Goal: Task Accomplishment & Management: Manage account settings

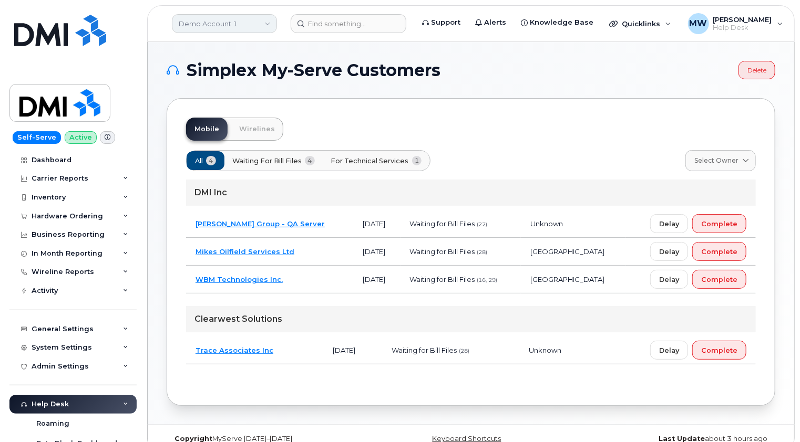
click at [240, 29] on link "Demo Account 1" at bounding box center [224, 23] width 105 height 19
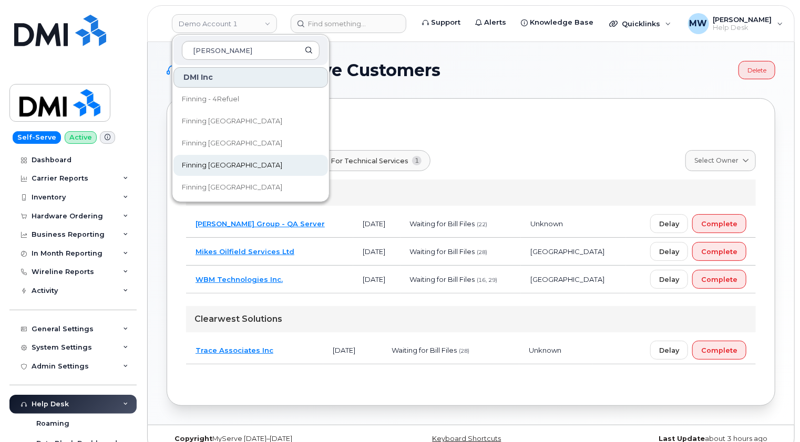
type input "finn"
click at [218, 161] on span "Finning [GEOGRAPHIC_DATA]" at bounding box center [232, 165] width 100 height 11
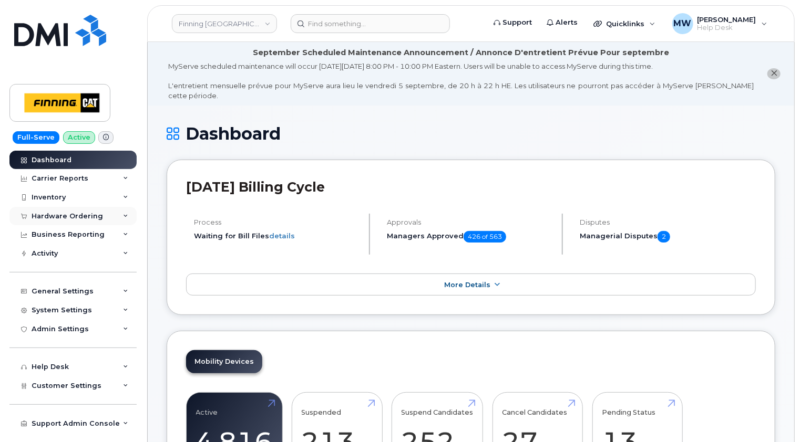
click at [92, 213] on div "Hardware Ordering" at bounding box center [67, 216] width 71 height 8
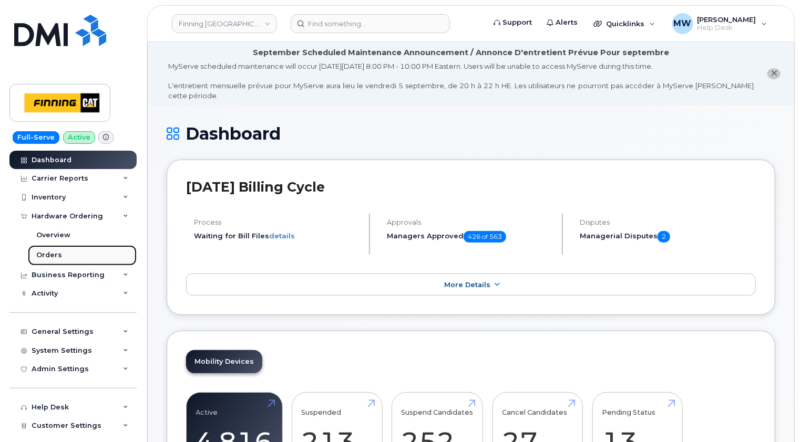
click at [54, 257] on div "Orders" at bounding box center [49, 255] width 26 height 9
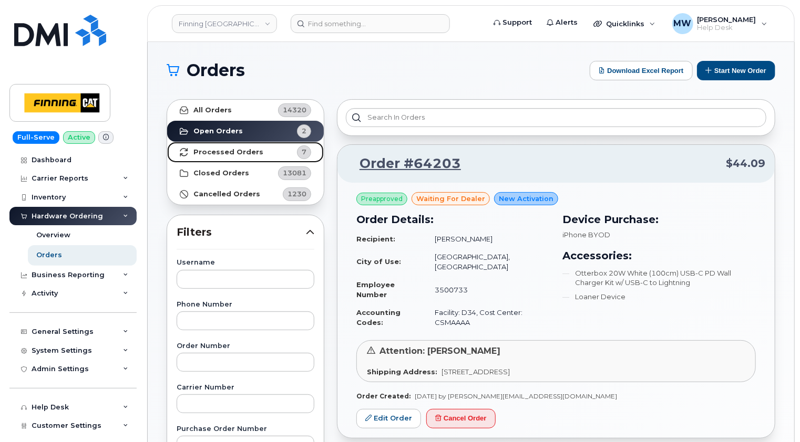
click at [238, 156] on link "Processed Orders 7" at bounding box center [245, 152] width 157 height 21
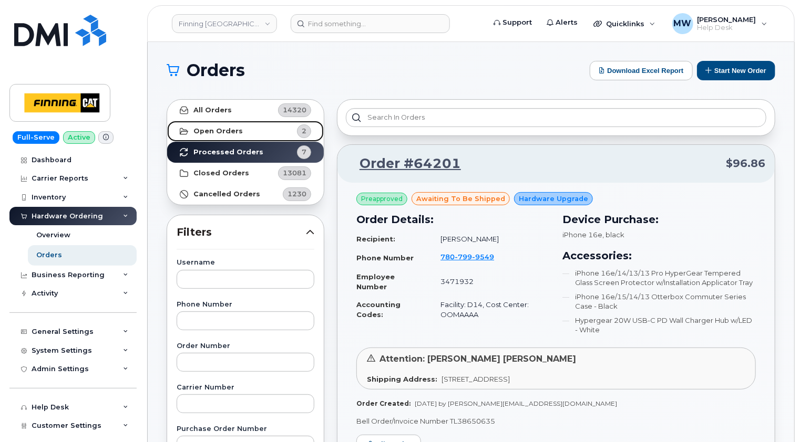
click at [240, 133] on link "Open Orders 2" at bounding box center [245, 131] width 157 height 21
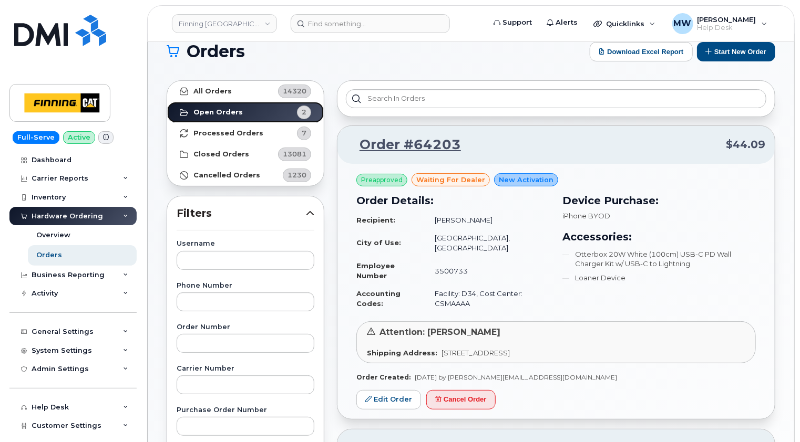
scroll to position [53, 0]
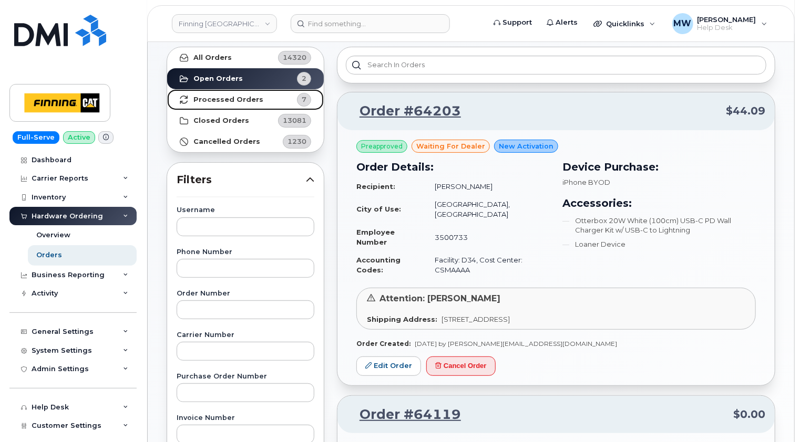
click at [212, 94] on link "Processed Orders 7" at bounding box center [245, 99] width 157 height 21
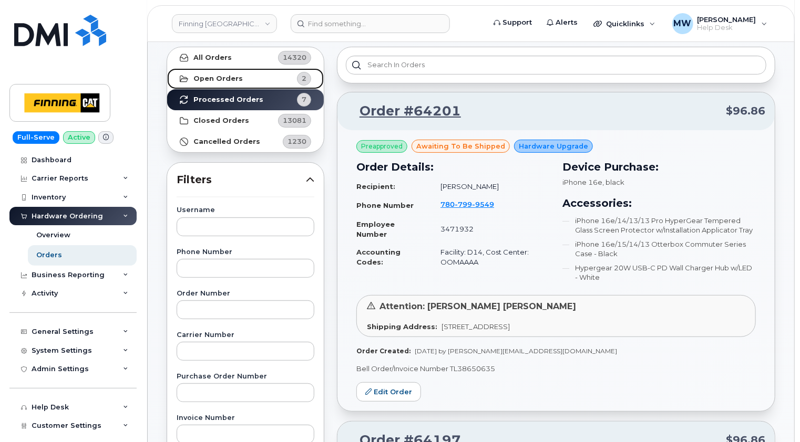
click at [247, 79] on link "Open Orders 2" at bounding box center [245, 78] width 157 height 21
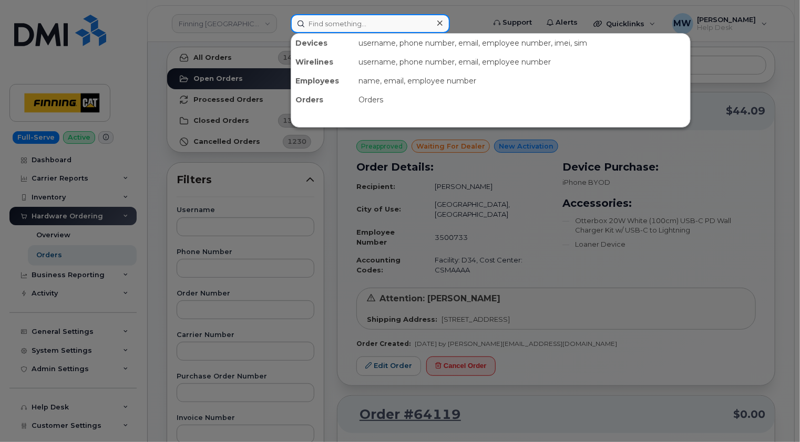
click at [366, 17] on input at bounding box center [370, 23] width 159 height 19
paste input "Michelle Loewen"
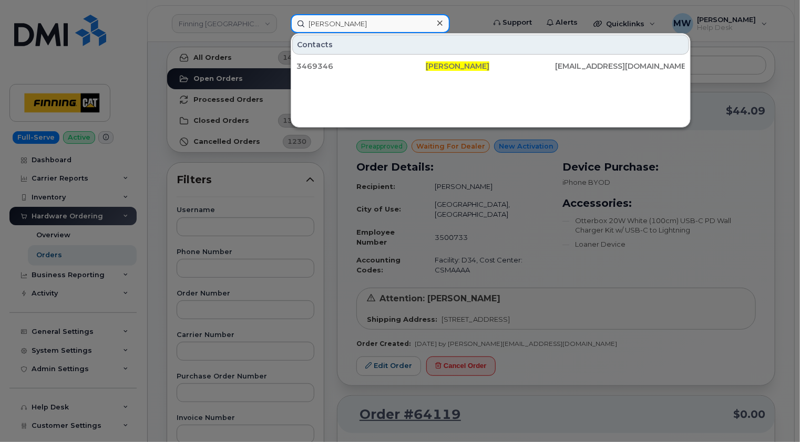
type input "Michelle Loewen"
click at [439, 22] on icon at bounding box center [439, 22] width 5 height 5
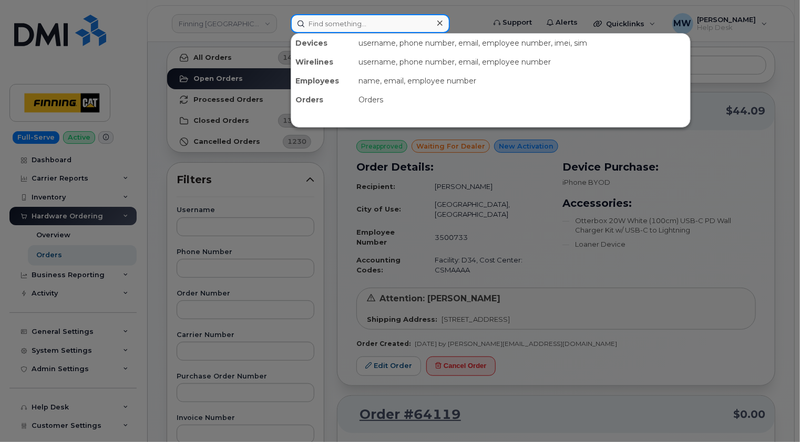
click at [378, 24] on input at bounding box center [370, 23] width 159 height 19
paste input "587-596-0957"
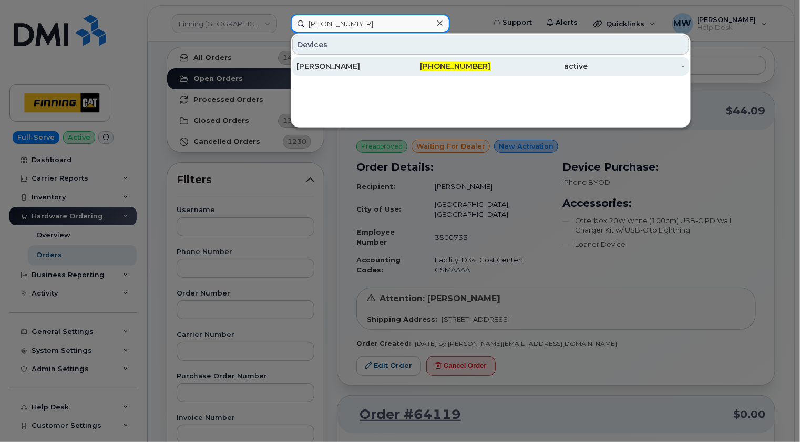
type input "587-596-0957"
click at [376, 67] on div "[PERSON_NAME]" at bounding box center [344, 66] width 97 height 11
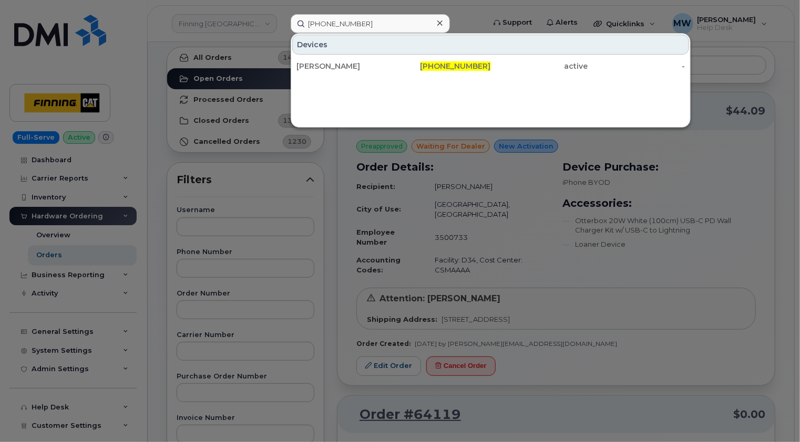
drag, startPoint x: 435, startPoint y: 25, endPoint x: 439, endPoint y: 5, distance: 19.8
click at [436, 25] on div at bounding box center [439, 23] width 15 height 15
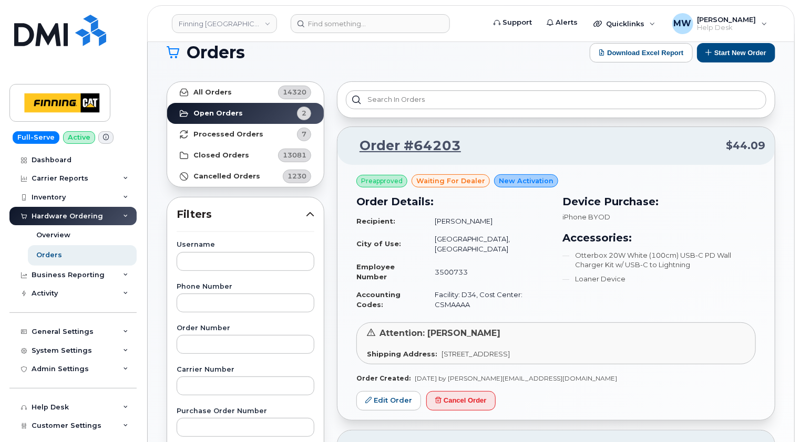
scroll to position [0, 0]
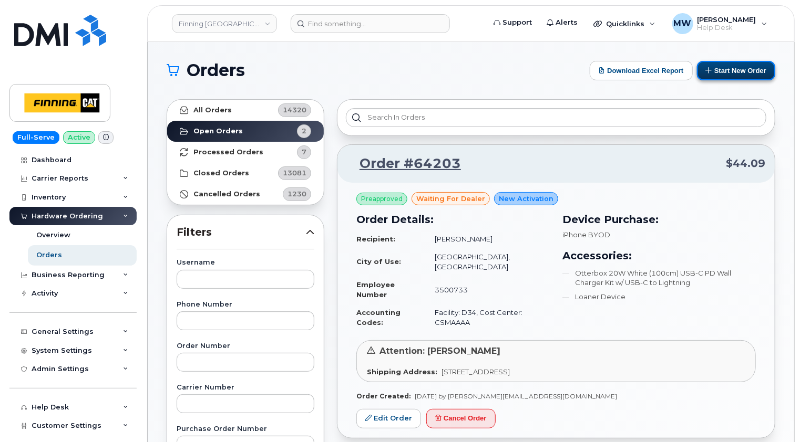
click at [725, 68] on button "Start New Order" at bounding box center [736, 70] width 78 height 19
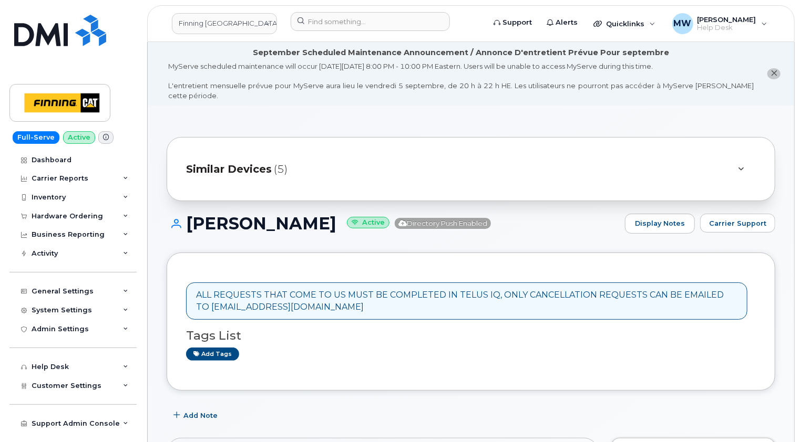
scroll to position [158, 0]
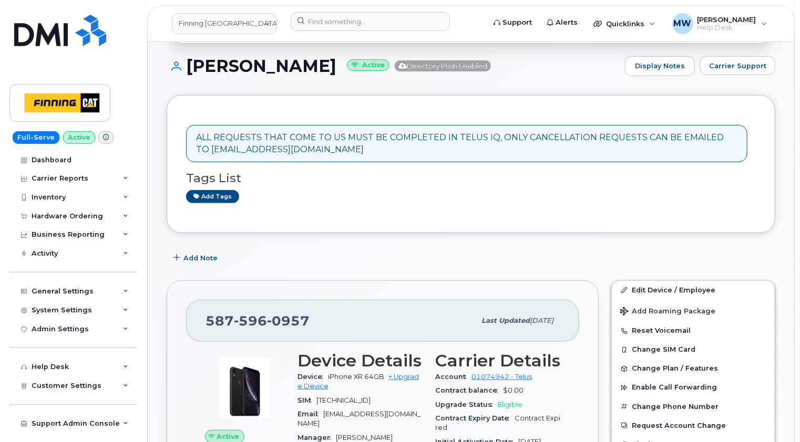
click at [287, 313] on span "0957" at bounding box center [288, 321] width 43 height 16
click at [288, 313] on span "0957" at bounding box center [288, 321] width 43 height 16
copy span "587 596 0957"
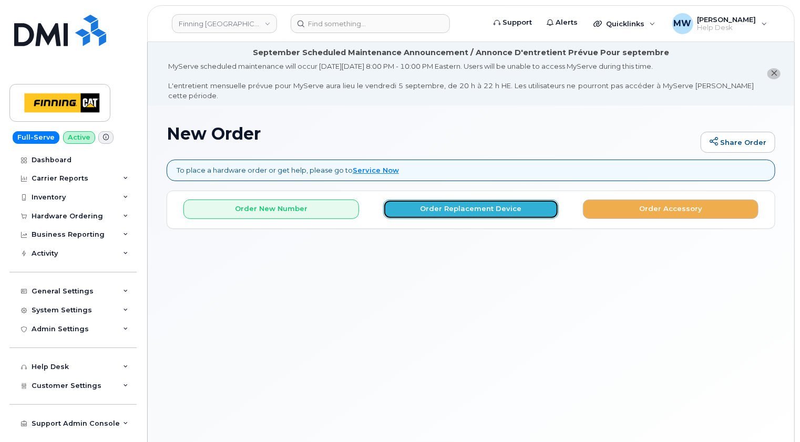
click at [475, 201] on button "Order Replacement Device" at bounding box center [470, 209] width 175 height 19
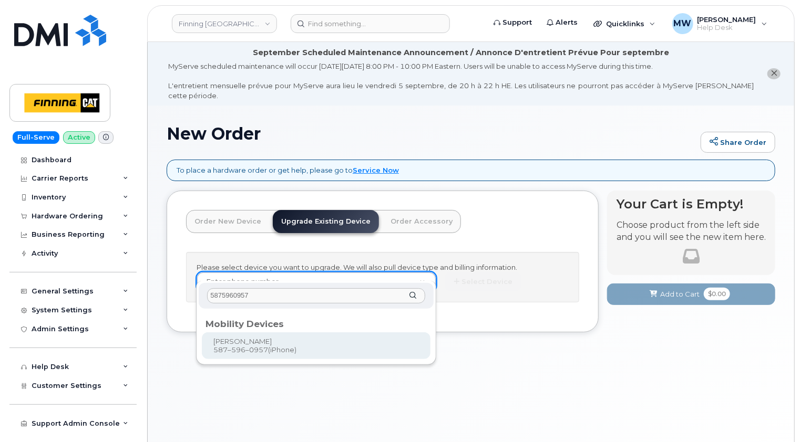
type input "5875960957"
type input "461934"
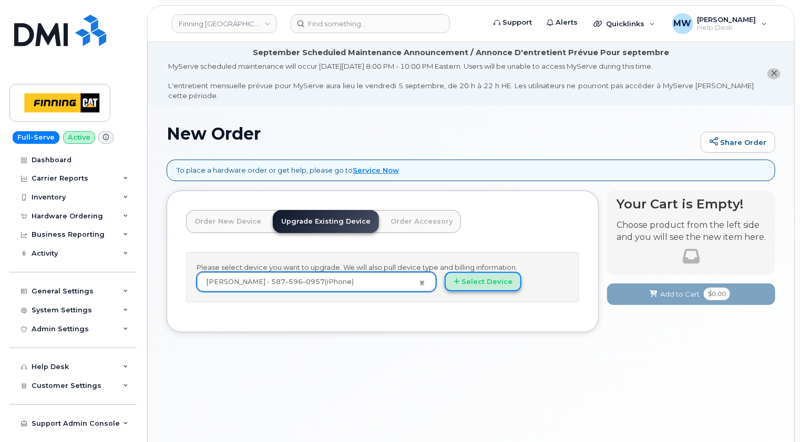
click at [494, 276] on button "Select Device" at bounding box center [483, 281] width 77 height 19
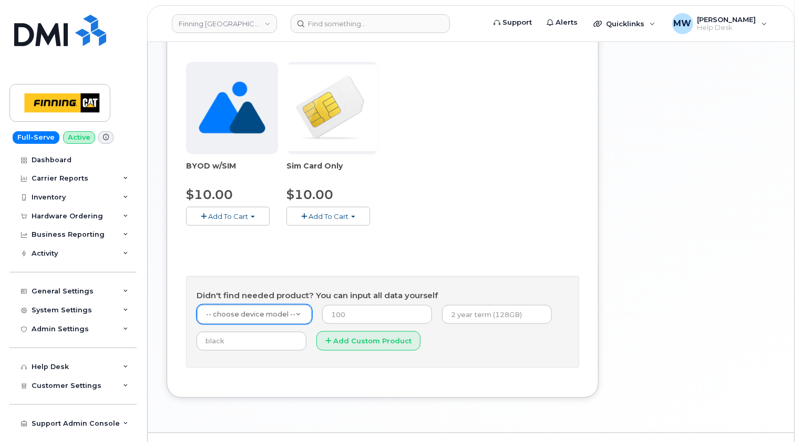
scroll to position [439, 0]
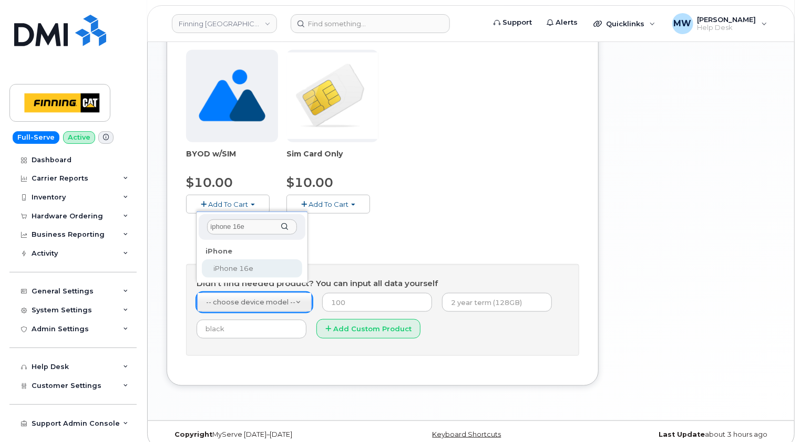
type input "iphone 16e"
select select "2883"
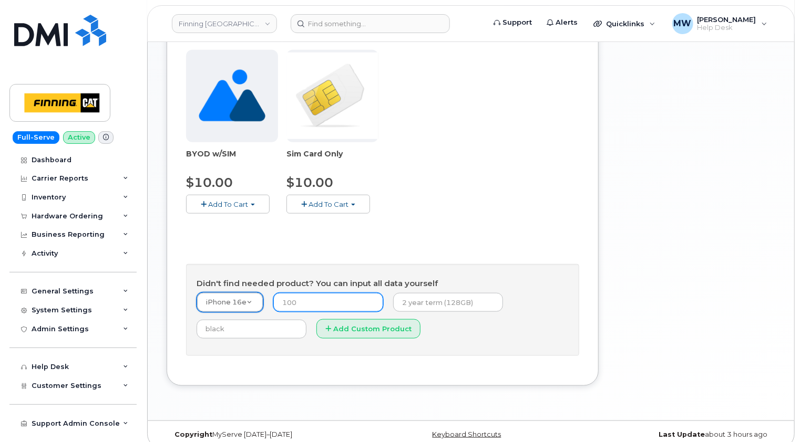
click at [309, 293] on input "number" at bounding box center [328, 302] width 110 height 19
type input "0.00"
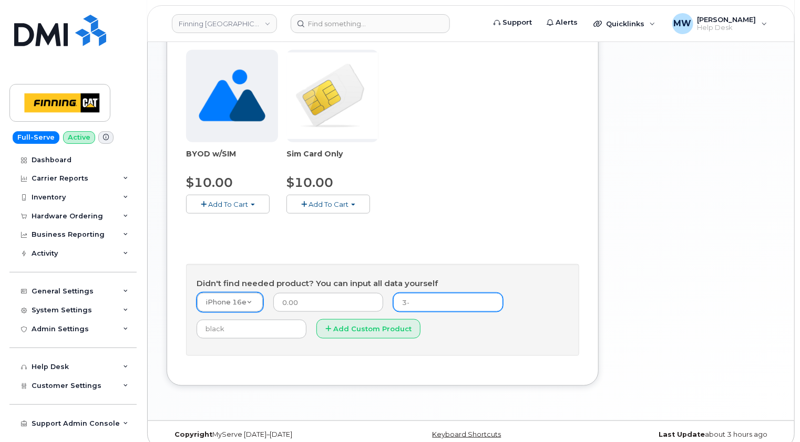
type input "3-year term (128GB)"
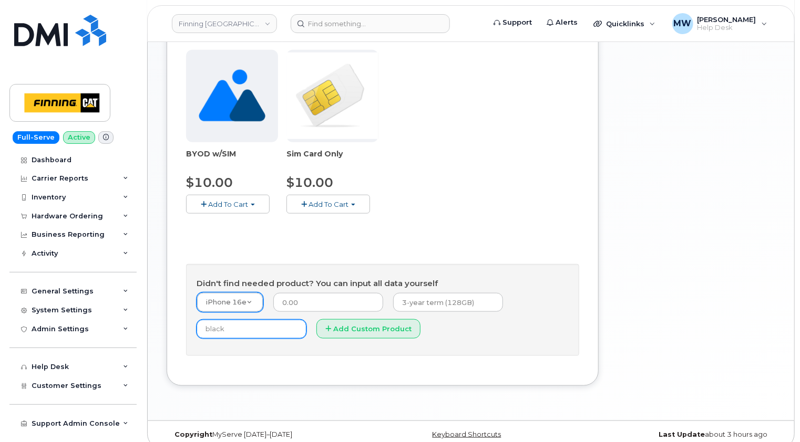
click at [267, 323] on input "text" at bounding box center [252, 329] width 110 height 19
type input "Black"
click at [345, 319] on button "Add Custom Product" at bounding box center [368, 328] width 104 height 19
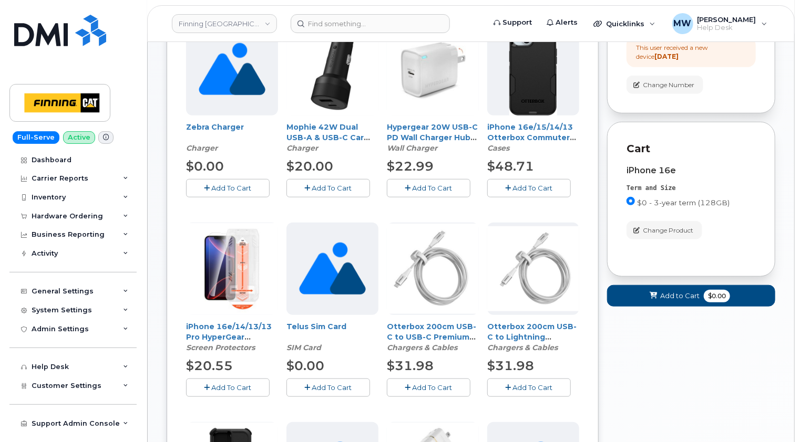
scroll to position [334, 0]
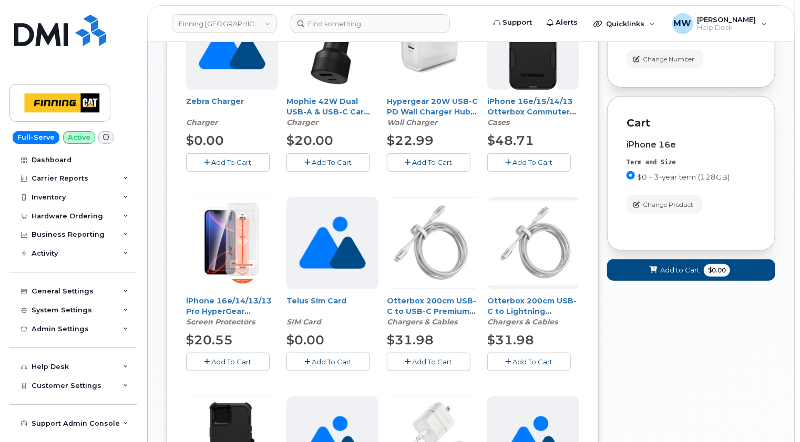
click at [233, 358] on span "Add To Cart" at bounding box center [232, 362] width 40 height 8
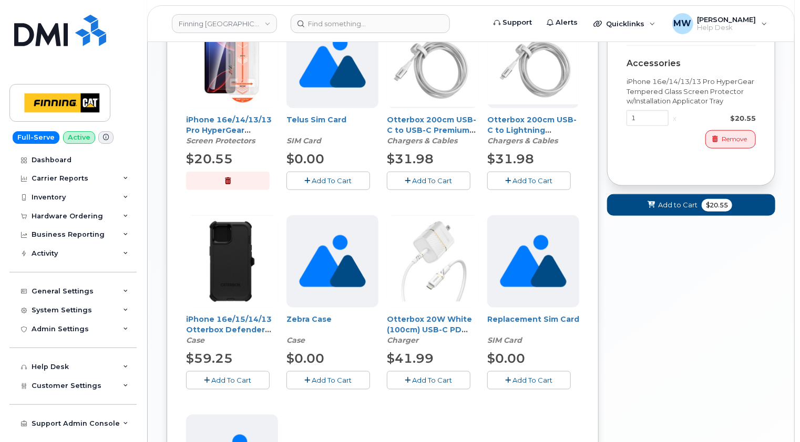
scroll to position [544, 0]
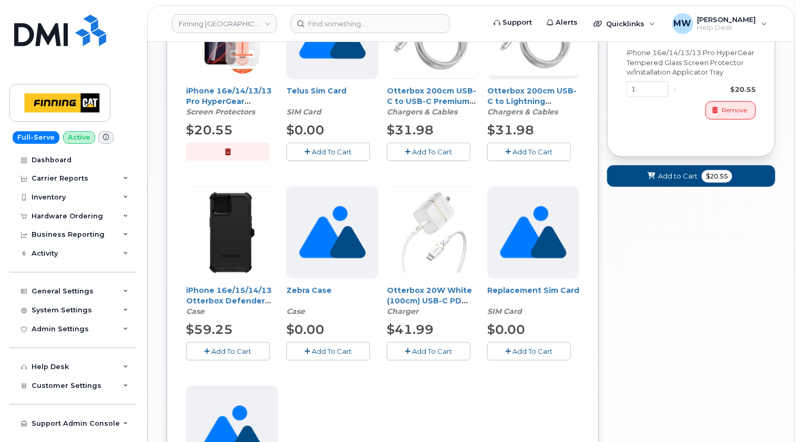
click at [236, 347] on span "Add To Cart" at bounding box center [232, 351] width 40 height 8
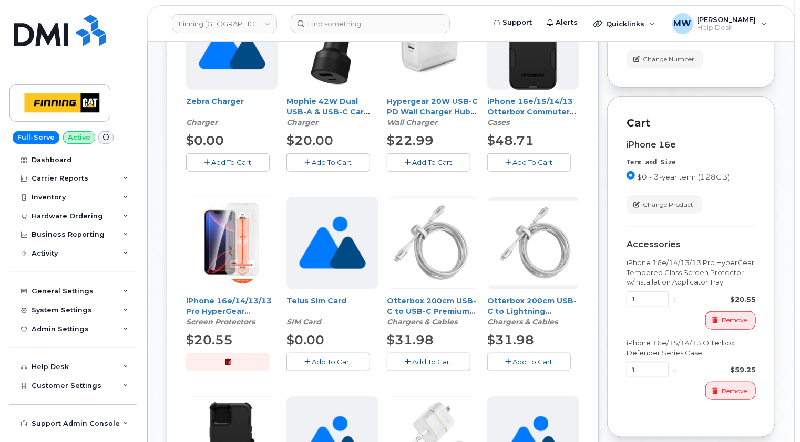
scroll to position [229, 0]
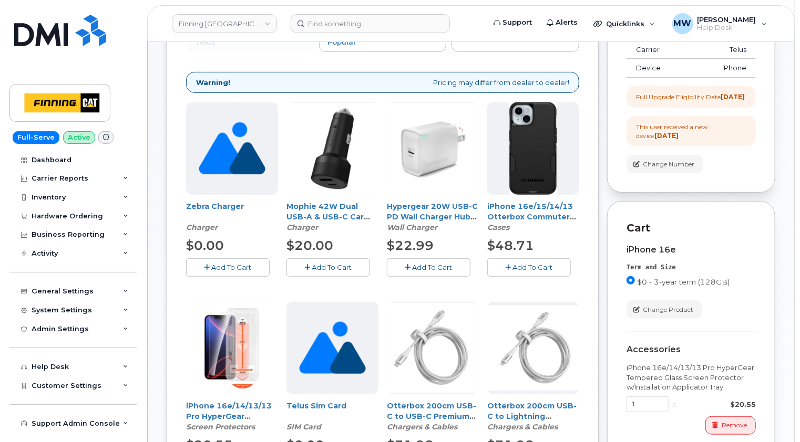
click at [436, 263] on span "Add To Cart" at bounding box center [432, 267] width 40 height 8
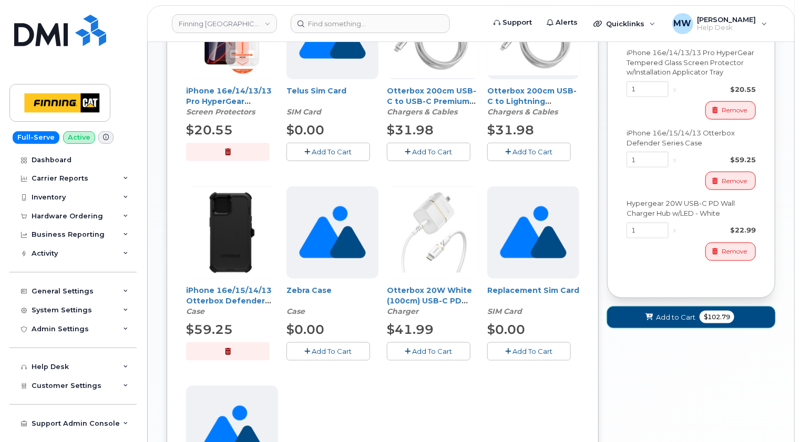
click at [678, 315] on span "Add to Cart" at bounding box center [675, 318] width 39 height 10
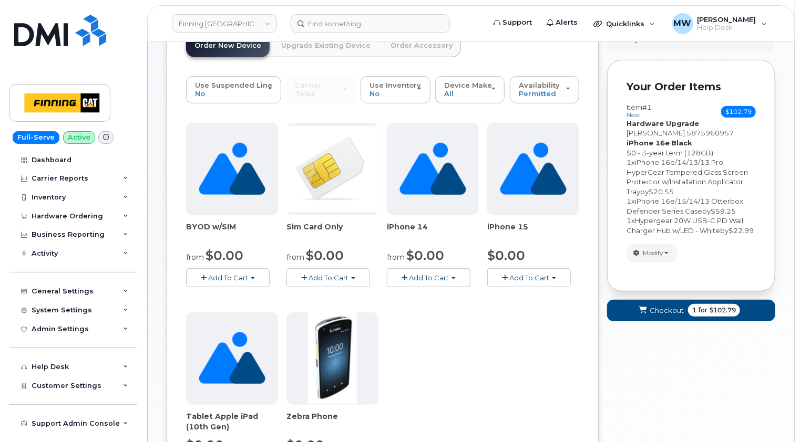
scroll to position [123, 0]
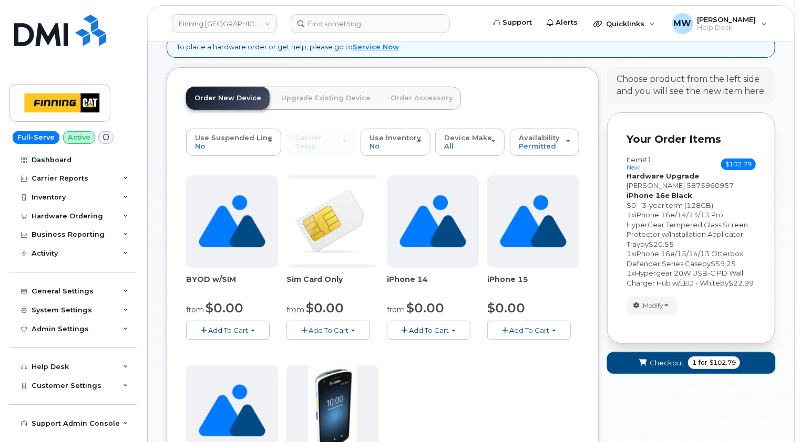
click at [658, 365] on span "Checkout" at bounding box center [666, 363] width 34 height 10
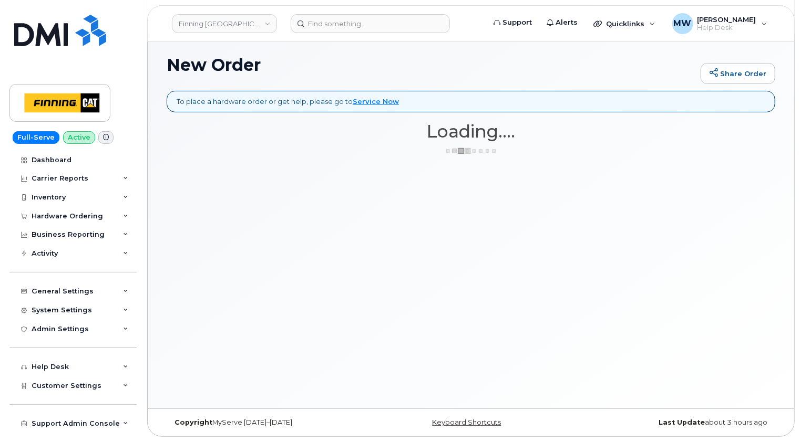
scroll to position [59, 0]
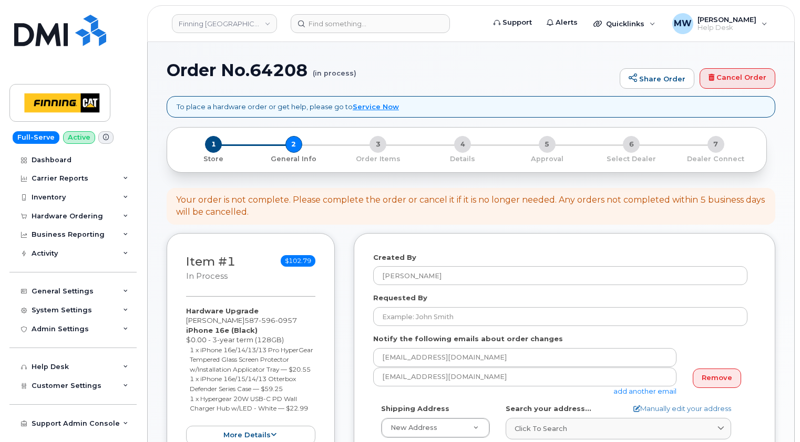
select select
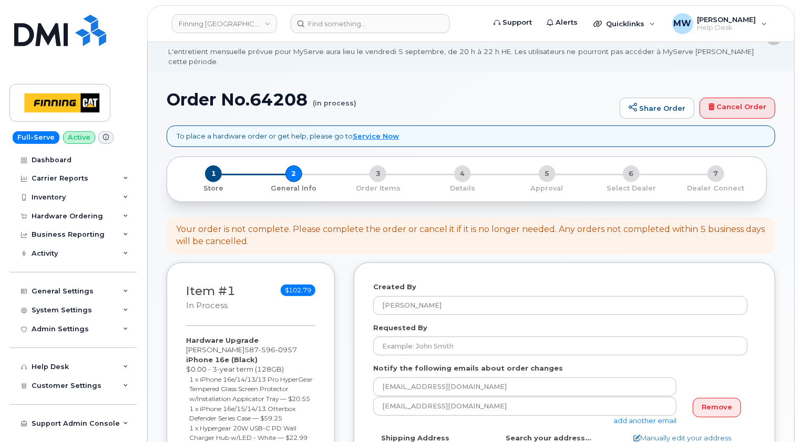
scroll to position [53, 0]
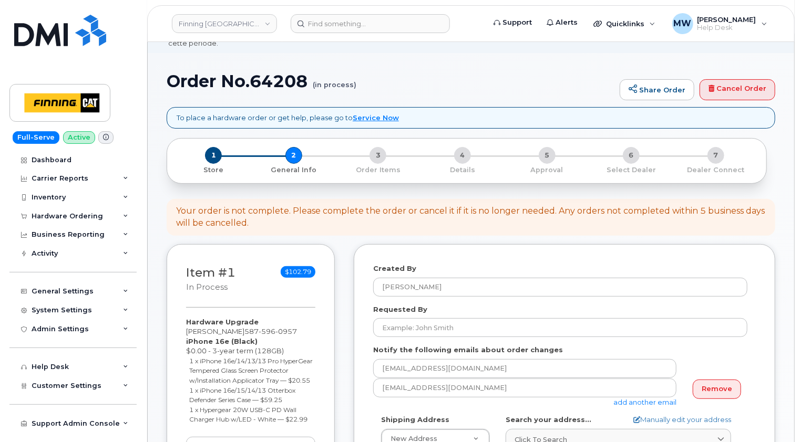
click at [356, 199] on div "Your order is not complete. Please complete the order or cancel it if it is no …" at bounding box center [471, 217] width 608 height 37
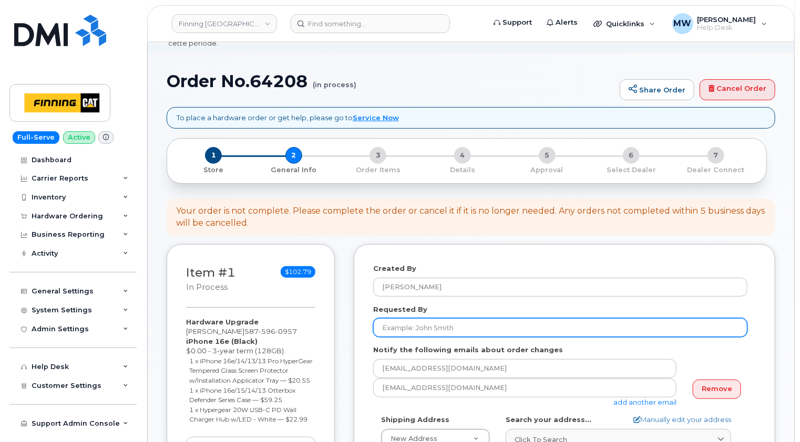
scroll to position [158, 0]
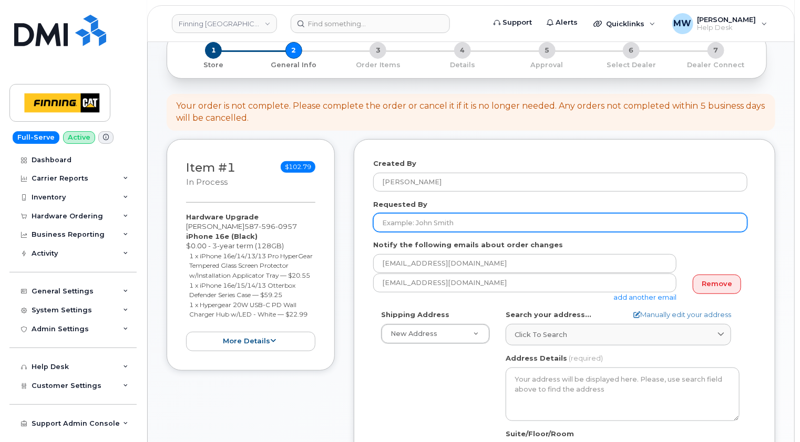
click at [433, 215] on input "Requested By" at bounding box center [560, 222] width 374 height 19
paste input "RITM0486251"
type input "RITM0486251"
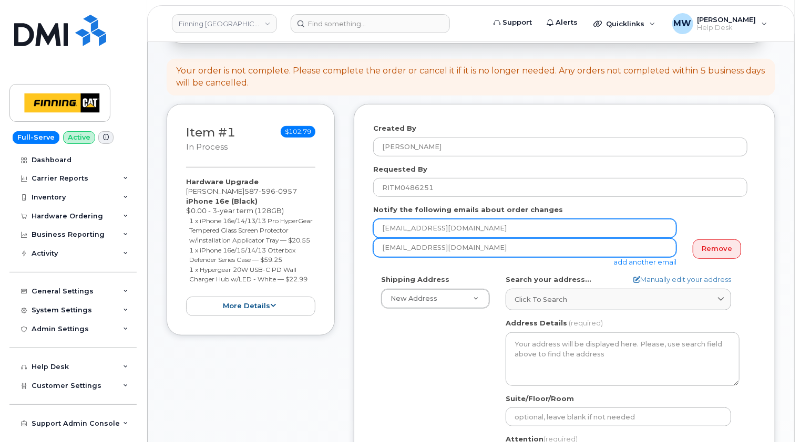
scroll to position [263, 0]
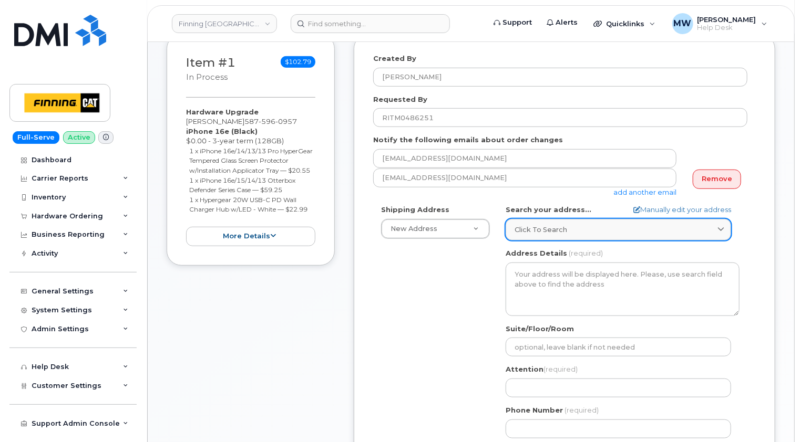
click at [543, 225] on span "Click to search" at bounding box center [540, 230] width 53 height 10
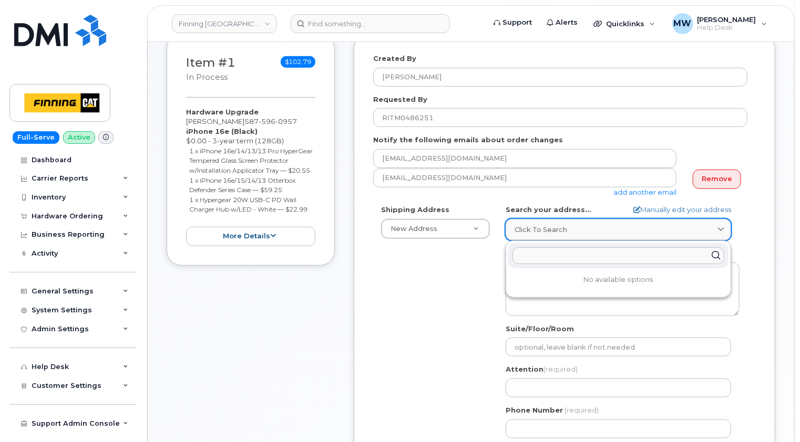
paste input "17330 109 Ave."
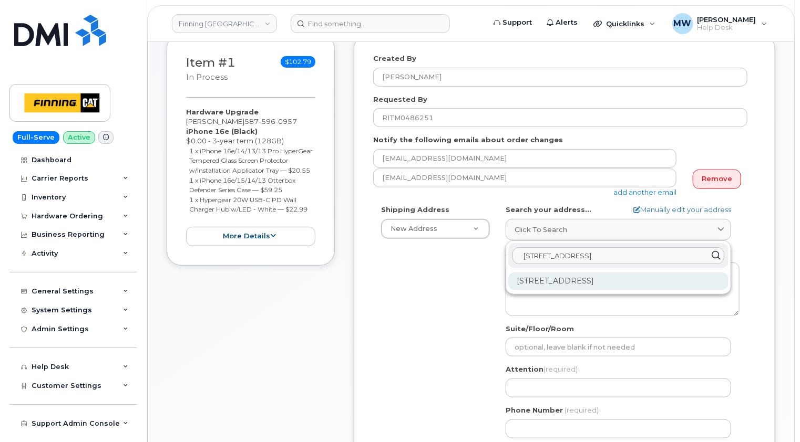
type input "17330 109 Ave."
click at [575, 273] on div "17330 109 Ave NW Edmonton AB T5S 0C3" at bounding box center [618, 281] width 220 height 17
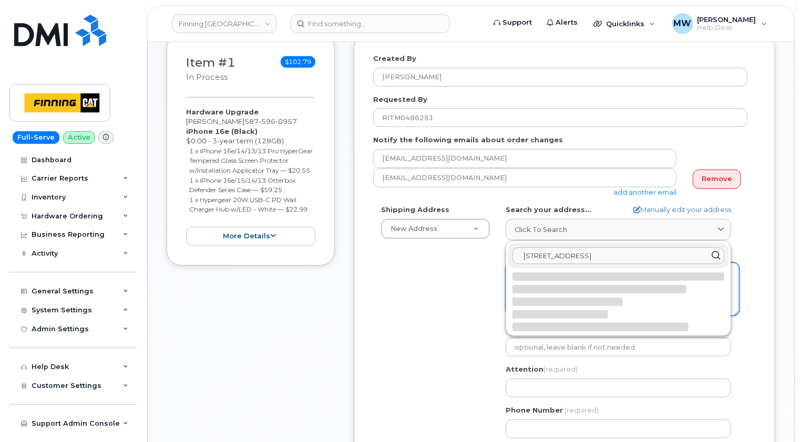
select select
type textarea "17330 109 Ave NW EDMONTON AB T5S 0C3 CANADA"
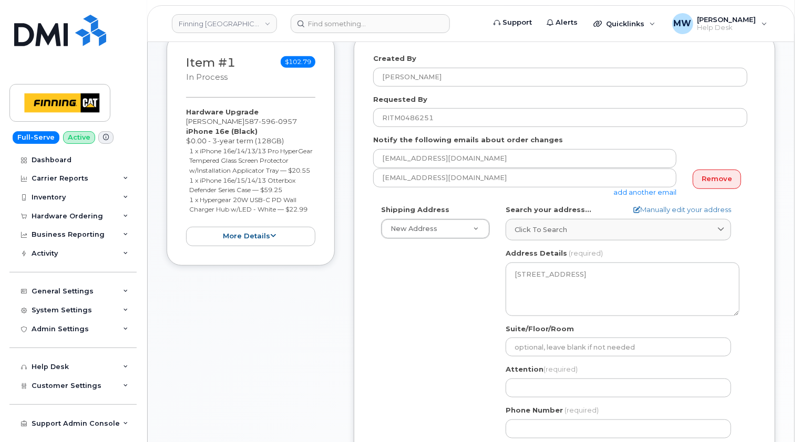
click at [349, 296] on div "Item #1 in process $102.79 Hardware Upgrade Lou Tessier 587 596 0957 iPhone 16e…" at bounding box center [471, 299] width 608 height 531
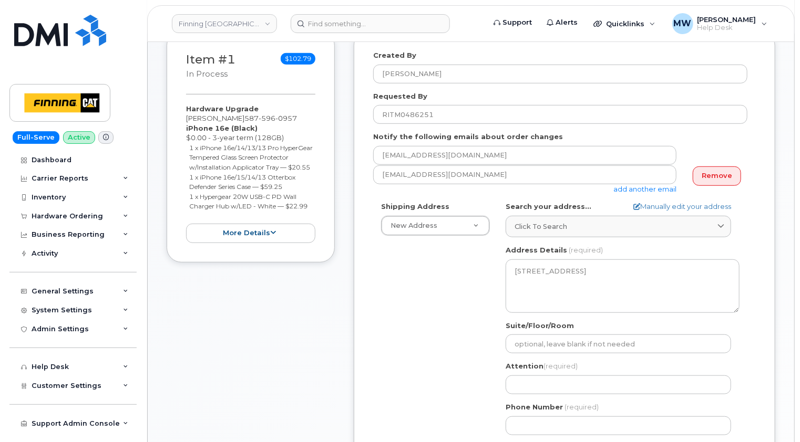
scroll to position [315, 0]
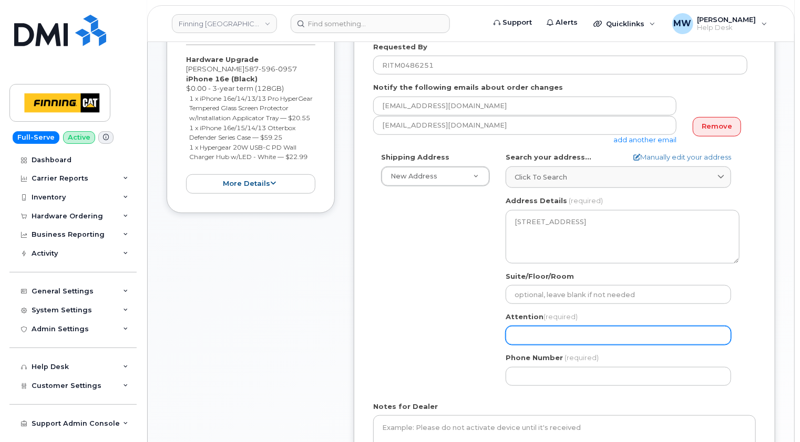
click at [519, 329] on input "Attention (required)" at bounding box center [617, 335] width 225 height 19
paste input "[PERSON_NAME]"
select select
type input "[PERSON_NAME]"
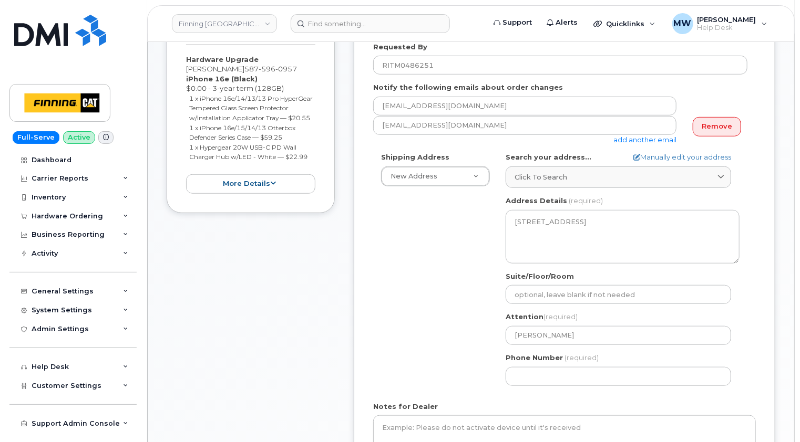
click at [366, 255] on div "Created By Matthew Walshe Requested By RITM0486251 Notify the following emails …" at bounding box center [564, 239] width 421 height 515
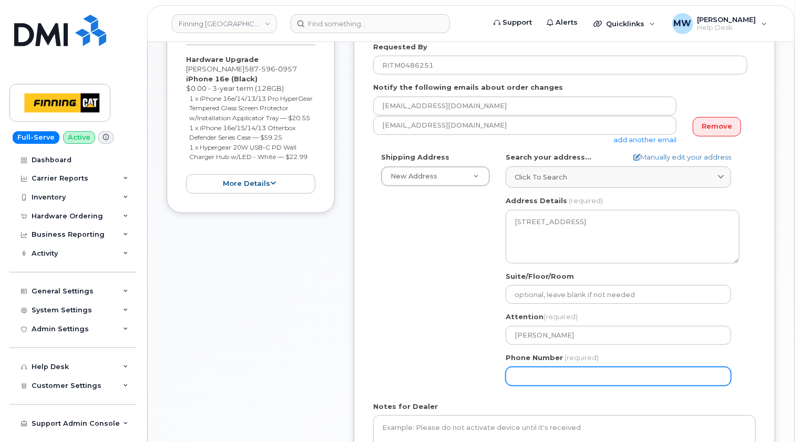
click at [534, 370] on input "Phone Number" at bounding box center [617, 376] width 225 height 19
paste input "5875960957"
select select
type input "5875960957"
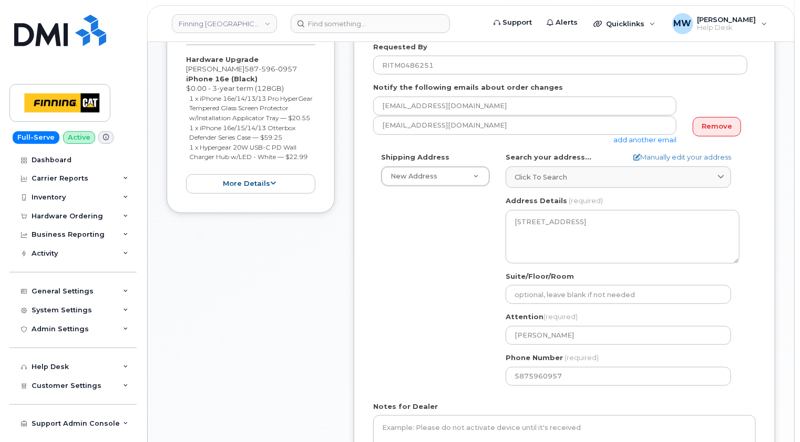
click at [454, 367] on div "Shipping Address New Address New Address 10760A Henri-Bourassa E Blvd 8051 18 A…" at bounding box center [560, 272] width 374 height 241
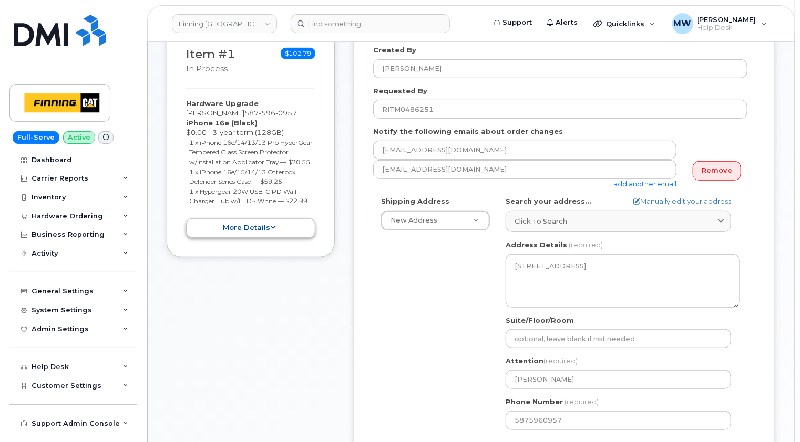
scroll to position [210, 0]
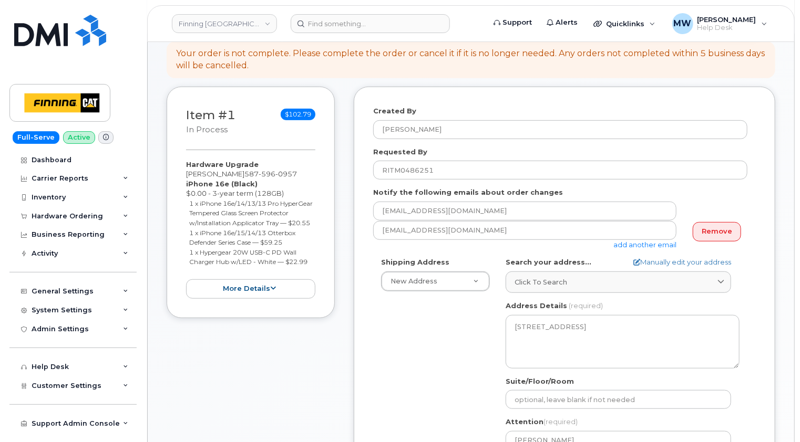
drag, startPoint x: 313, startPoint y: 262, endPoint x: 187, endPoint y: 174, distance: 153.8
click at [187, 174] on div "Hardware Upgrade Lou Tessier 587 596 0957 iPhone 16e (Black) $0.00 - 3-year ter…" at bounding box center [250, 229] width 129 height 139
copy div "iPhone 16e (Black) $0.00 - 3-year term (128GB) 1 x iPhone 16e/14/13/13 Pro Hype…"
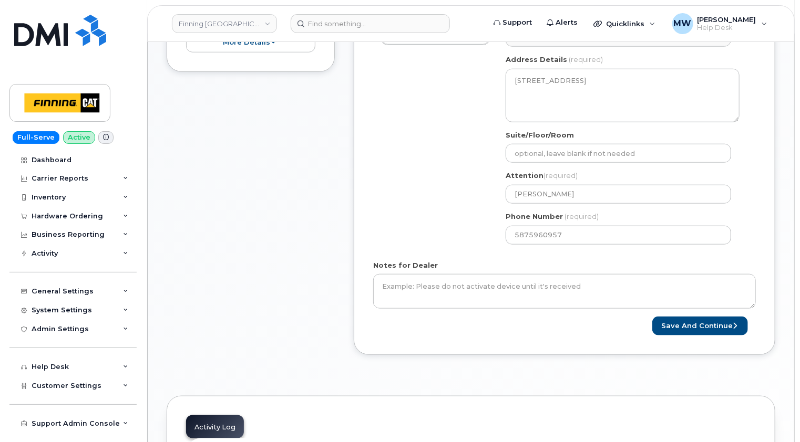
scroll to position [473, 0]
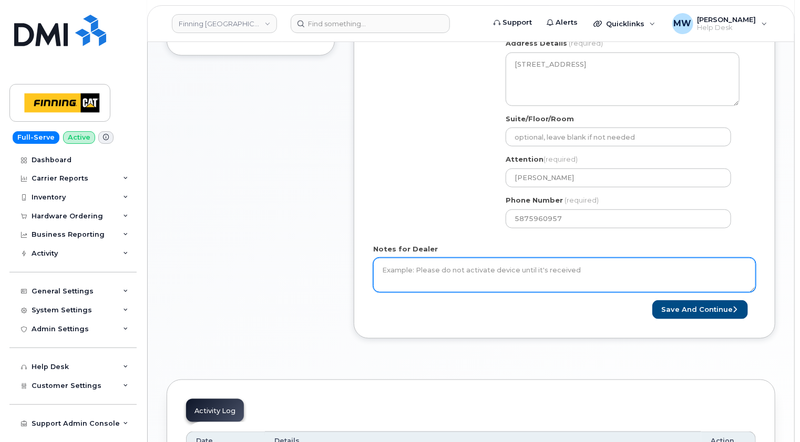
click at [473, 261] on textarea "Notes for Dealer" at bounding box center [564, 275] width 383 height 35
paste textarea "iPhone 16e (Black) $0.00 - 3-year term (128GB) 1 x iPhone 16e/14/13/13 Pro Hype…"
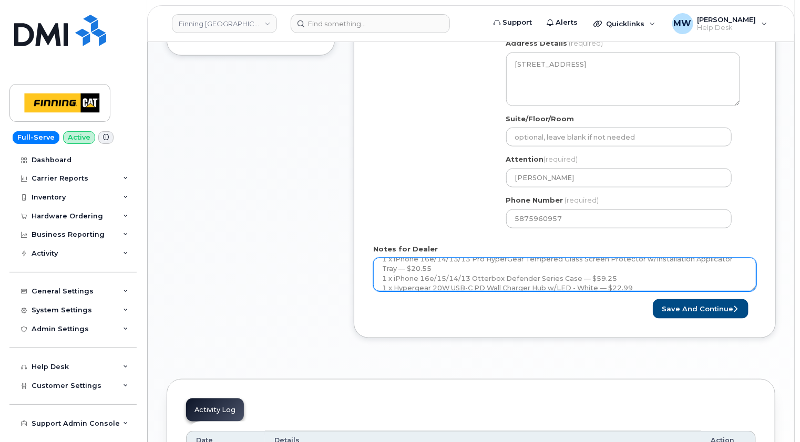
scroll to position [0, 0]
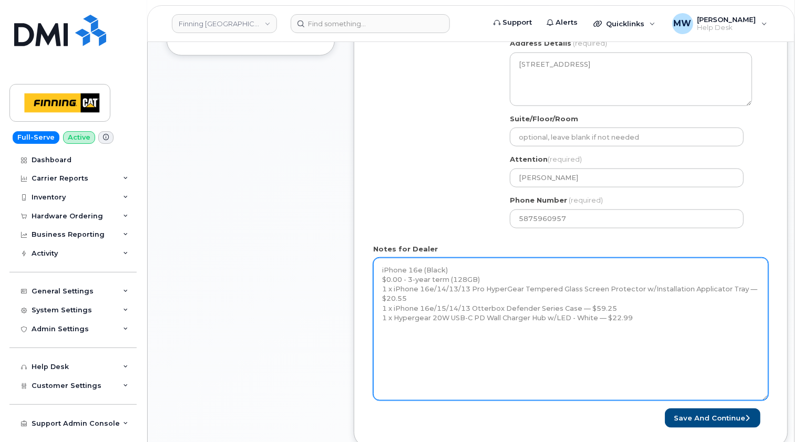
drag, startPoint x: 755, startPoint y: 278, endPoint x: 766, endPoint y: 388, distance: 110.4
click at [766, 388] on textarea "iPhone 16e (Black) $0.00 - 3-year term (128GB) 1 x iPhone 16e/14/13/13 Pro Hype…" at bounding box center [570, 329] width 395 height 143
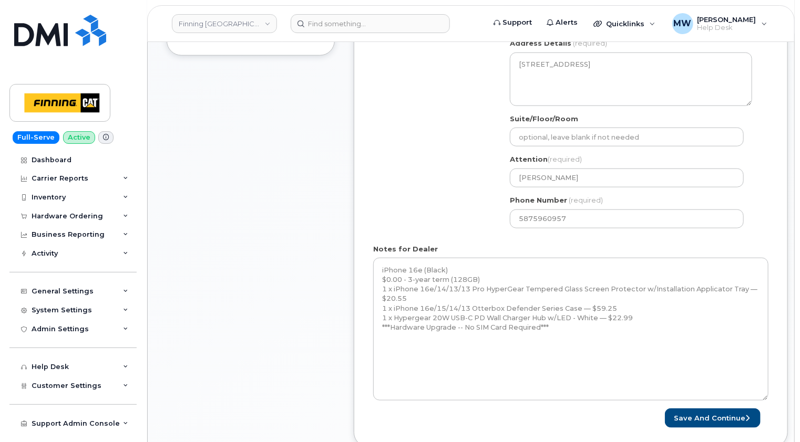
click at [345, 296] on div "Item #1 in process $102.79 Hardware Upgrade Lou Tessier 587 596 0957 iPhone 16e…" at bounding box center [471, 143] width 608 height 639
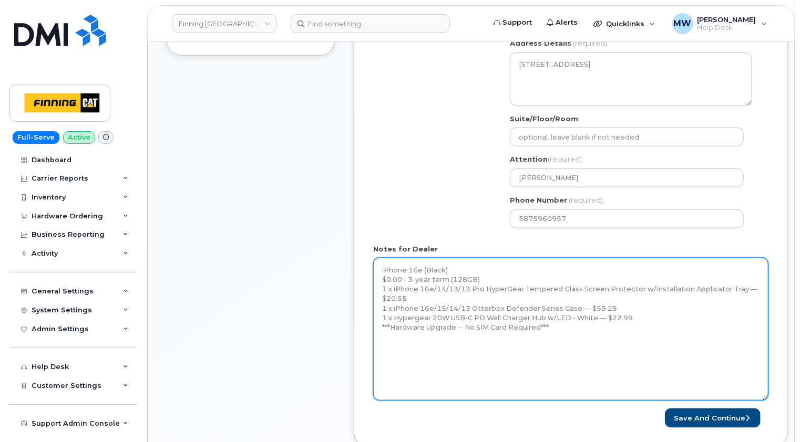
click at [418, 325] on textarea "iPhone 16e (Black) $0.00 - 3-year term (128GB) 1 x iPhone 16e/14/13/13 Pro Hype…" at bounding box center [570, 329] width 395 height 143
drag, startPoint x: 410, startPoint y: 339, endPoint x: 395, endPoint y: 335, distance: 15.3
click at [406, 339] on textarea "iPhone 16e (Black) $0.00 - 3-year term (128GB) 1 x iPhone 16e/14/13/13 Pro Hype…" at bounding box center [570, 329] width 395 height 143
paste textarea "Telus Order #TL38650655"
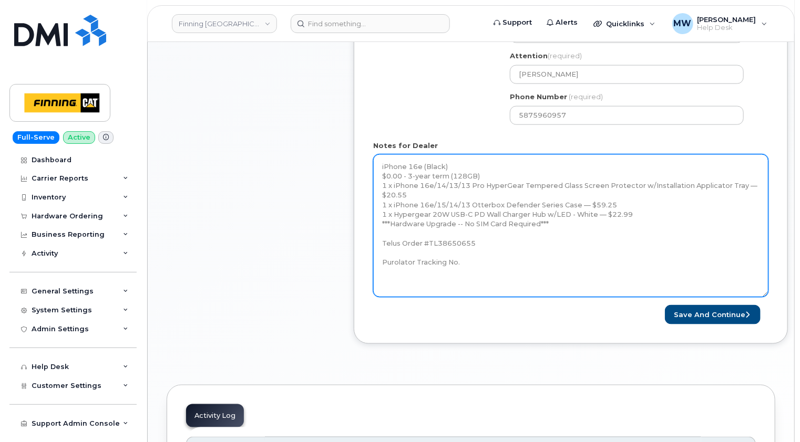
scroll to position [578, 0]
type textarea "iPhone 16e (Black) $0.00 - 3-year term (128GB) 1 x iPhone 16e/14/13/13 Pro Hype…"
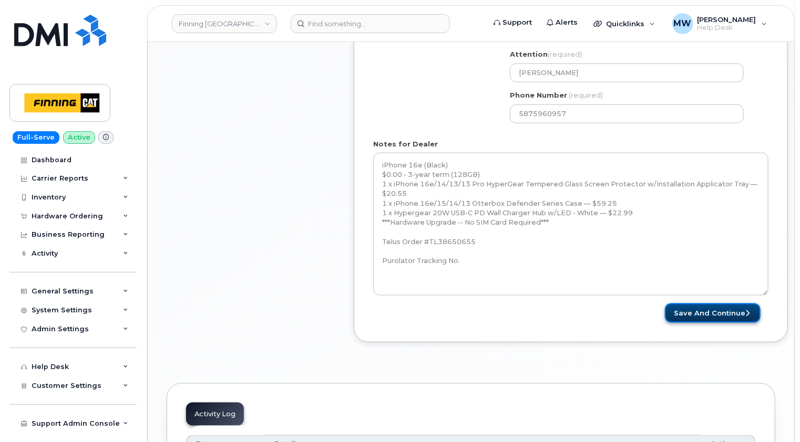
click at [722, 304] on button "Save and Continue" at bounding box center [713, 313] width 96 height 19
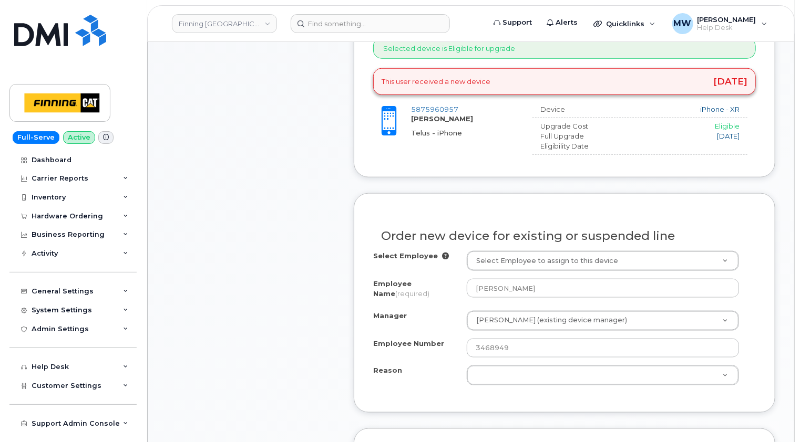
scroll to position [578, 0]
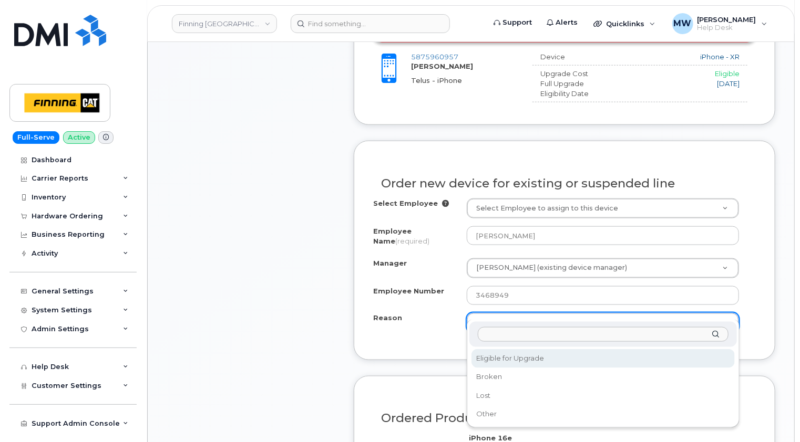
select select "eligible_for_upgrade"
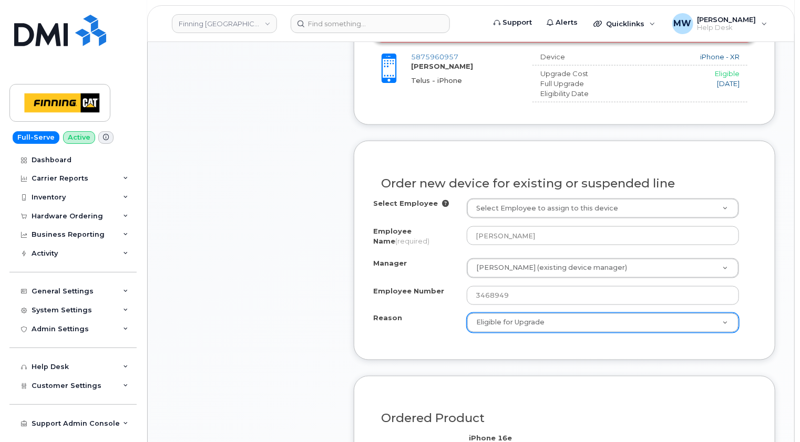
click at [269, 305] on div "Item #1 in process $102.79 Hardware Upgrade [PERSON_NAME] [PHONE_NUMBER] iPhone…" at bounding box center [251, 203] width 168 height 969
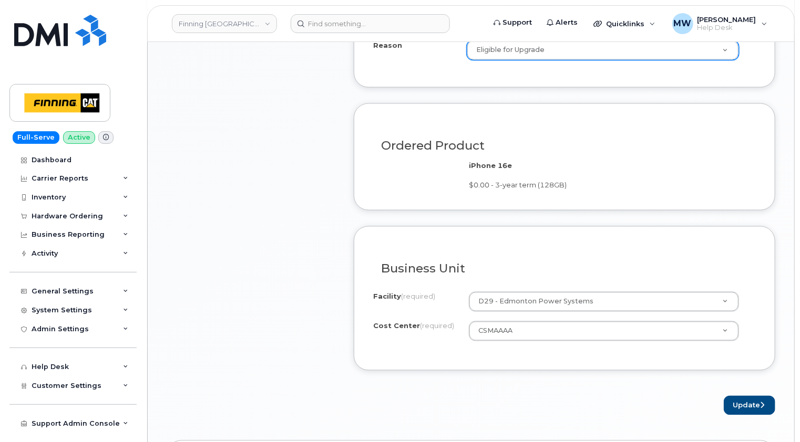
scroll to position [946, 0]
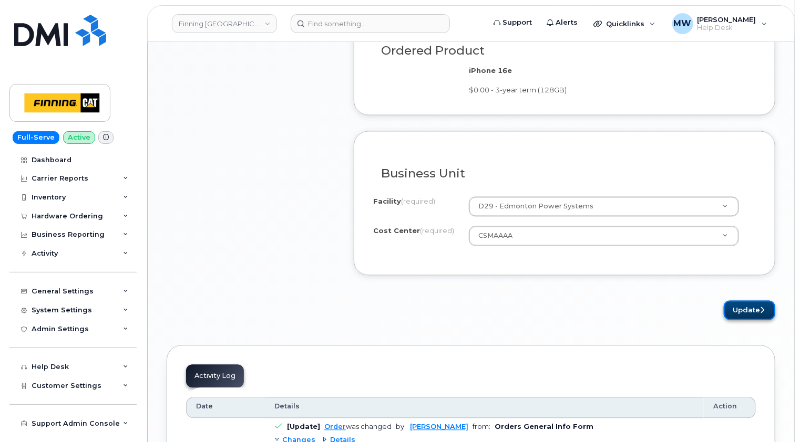
click at [759, 301] on button "Update" at bounding box center [749, 310] width 51 height 19
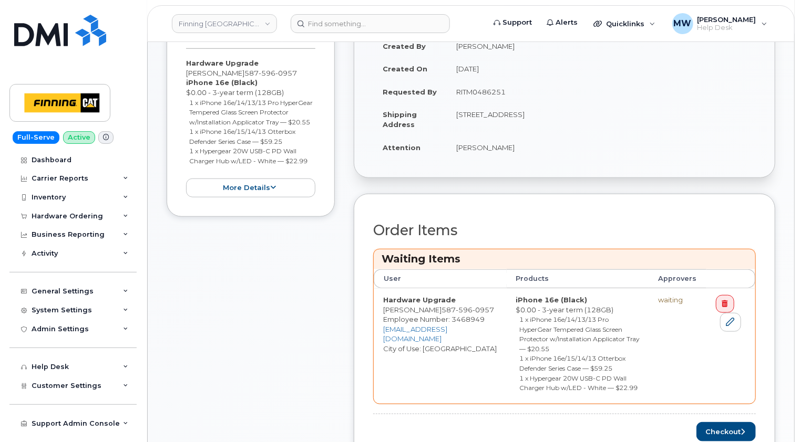
scroll to position [420, 0]
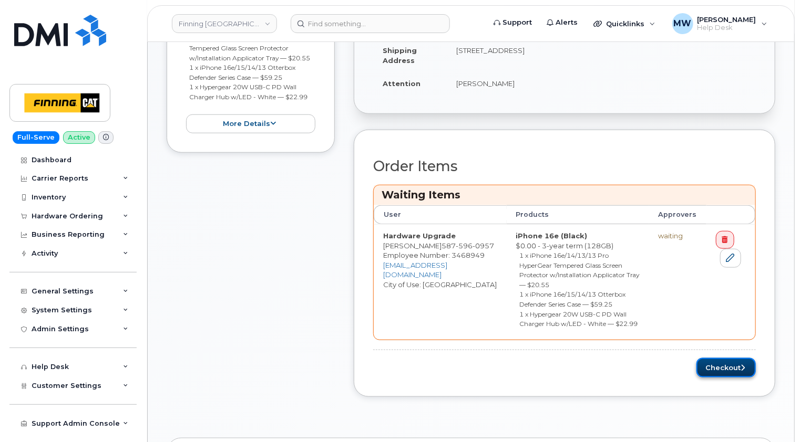
click at [737, 358] on button "Checkout" at bounding box center [725, 367] width 59 height 19
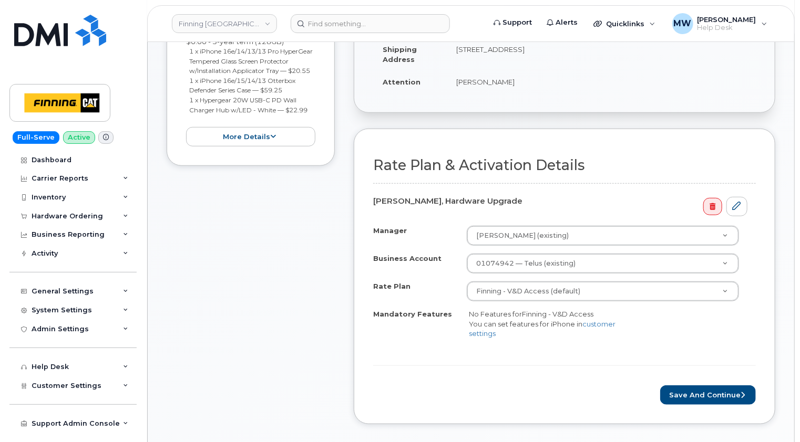
scroll to position [420, 0]
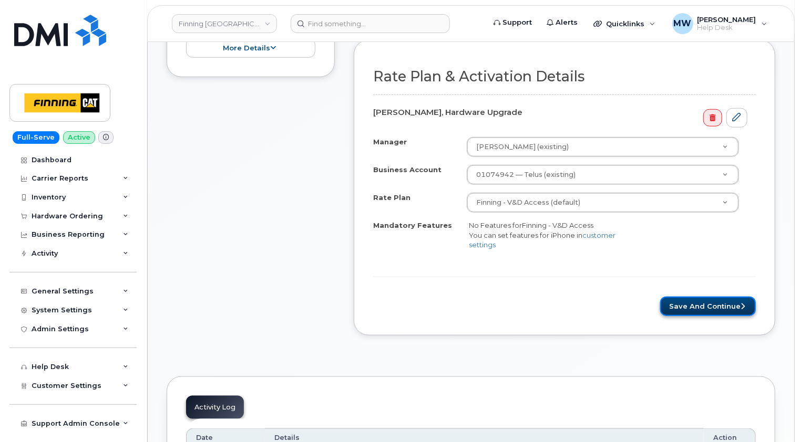
click at [718, 297] on button "Save and Continue" at bounding box center [708, 306] width 96 height 19
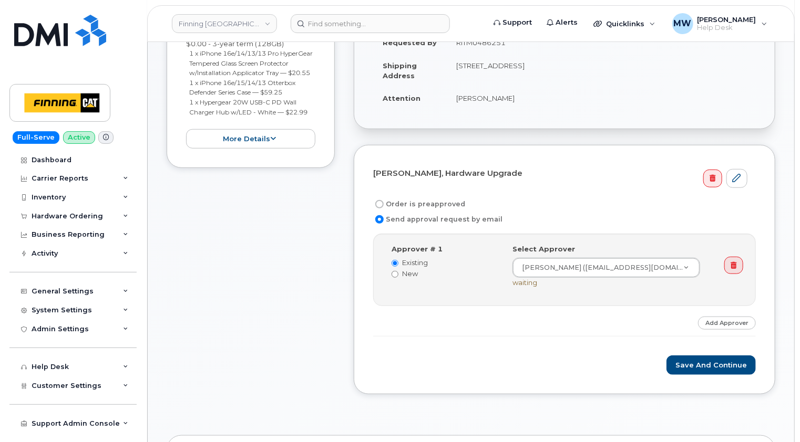
click at [428, 198] on label "Order is preapproved" at bounding box center [419, 204] width 92 height 13
click at [384, 200] on input "Order is preapproved" at bounding box center [379, 204] width 8 height 8
radio input "true"
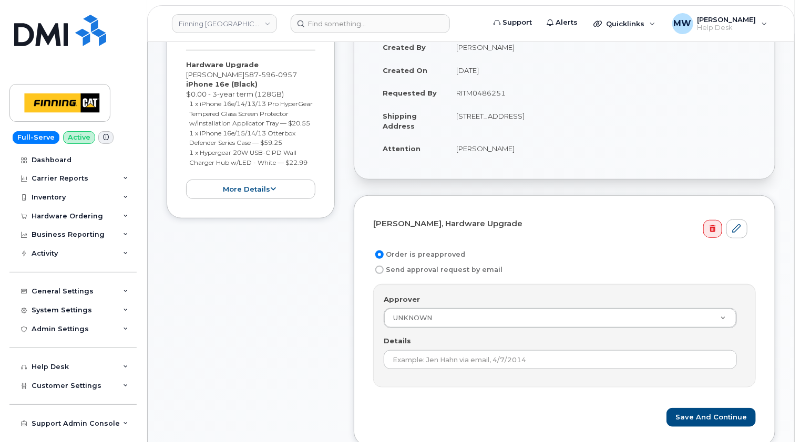
scroll to position [210, 0]
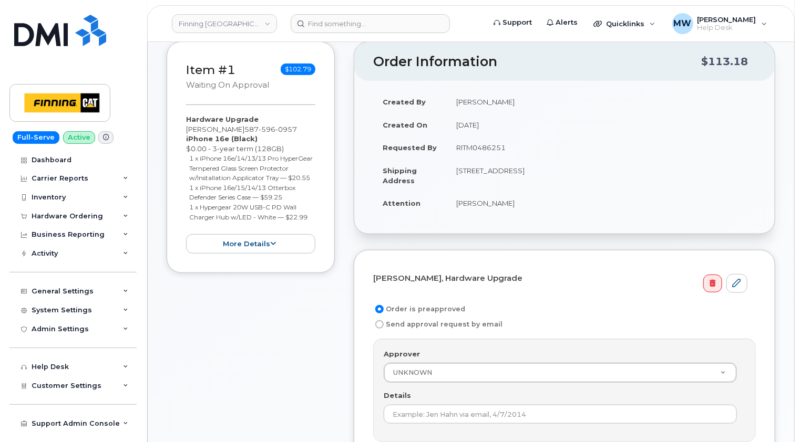
click at [489, 137] on td "RITM0486251" at bounding box center [601, 147] width 309 height 23
click at [490, 137] on td "RITM0486251" at bounding box center [601, 147] width 309 height 23
click at [489, 138] on td "RITM0486251" at bounding box center [601, 147] width 309 height 23
copy td "RITM0486251"
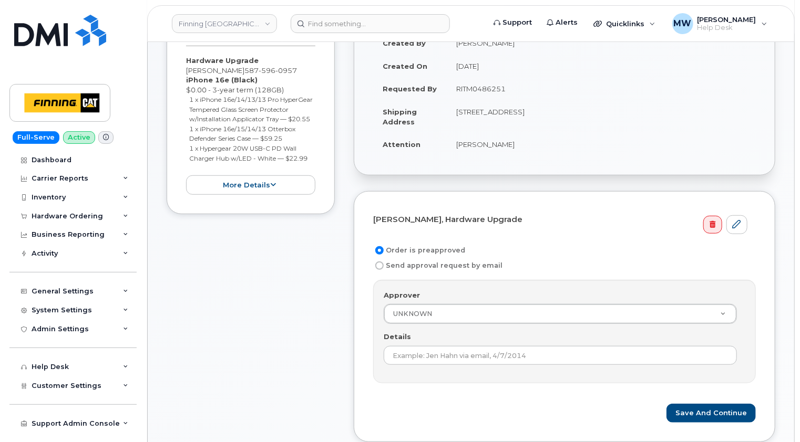
scroll to position [368, 0]
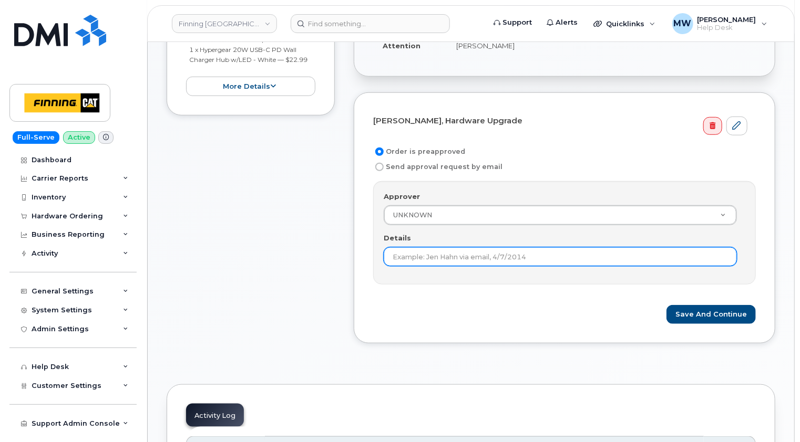
click at [454, 247] on input "Details" at bounding box center [560, 256] width 353 height 19
paste input "RITM0486251"
type input "RITM0486251"
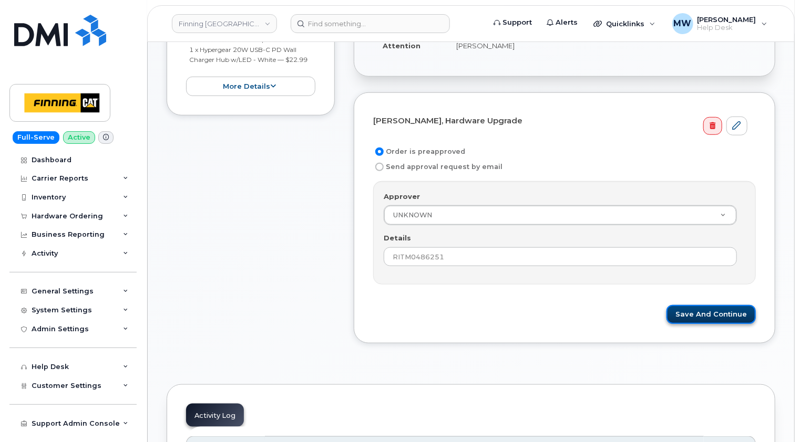
click at [722, 305] on button "Save and Continue" at bounding box center [710, 314] width 89 height 19
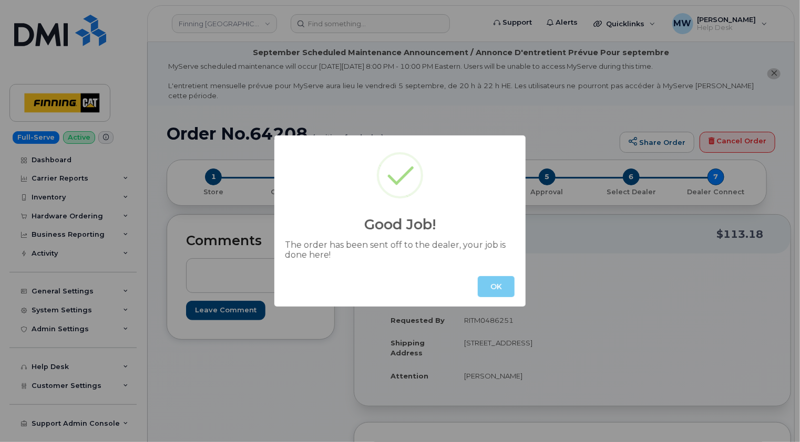
click at [489, 291] on button "OK" at bounding box center [496, 286] width 37 height 21
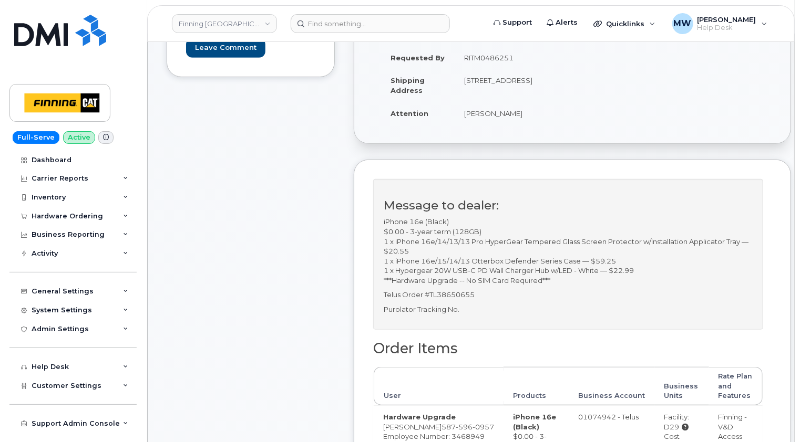
scroll to position [210, 0]
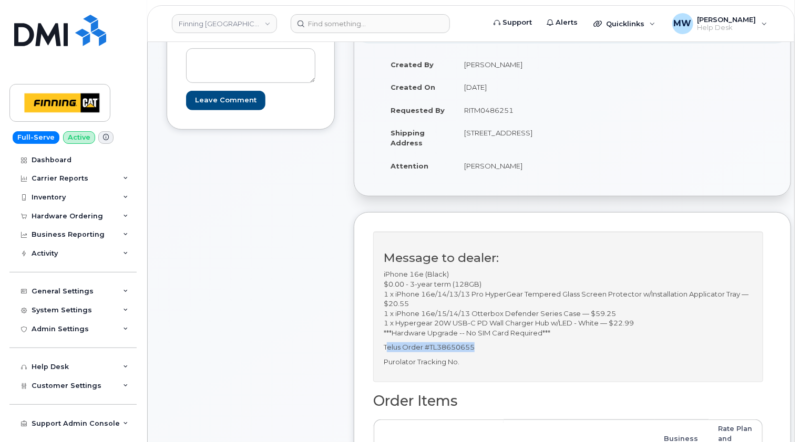
drag, startPoint x: 477, startPoint y: 347, endPoint x: 389, endPoint y: 340, distance: 88.6
click at [389, 340] on div "Message to dealer: iPhone 16e (Black) $0.00 - 3-year term (128GB) 1 x iPhone 16…" at bounding box center [568, 307] width 390 height 150
click at [539, 344] on p "Telus Order #TL38650655" at bounding box center [568, 348] width 369 height 10
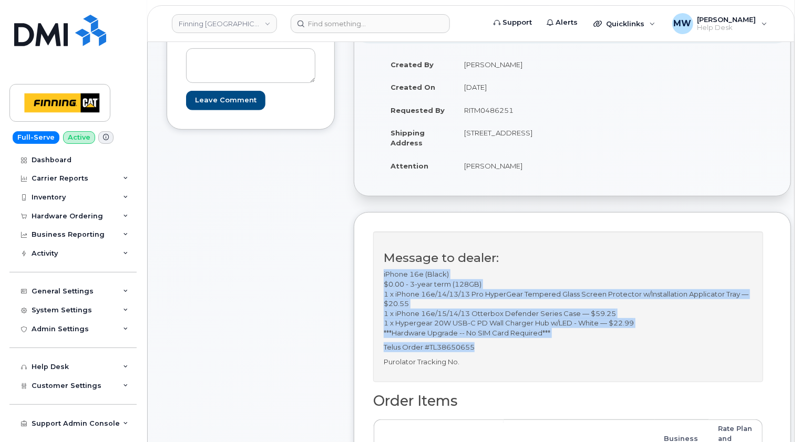
drag, startPoint x: 485, startPoint y: 346, endPoint x: 383, endPoint y: 275, distance: 124.6
click at [382, 276] on div "Message to dealer: iPhone 16e (Black) $0.00 - 3-year term (128GB) 1 x iPhone 16…" at bounding box center [568, 307] width 390 height 150
copy div "iPhone 16e (Black) $0.00 - 3-year term (128GB) 1 x iPhone 16e/14/13/13 Pro Hype…"
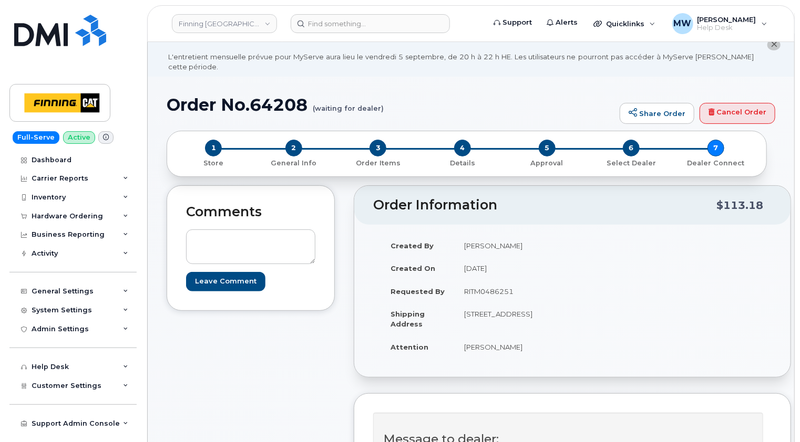
scroll to position [158, 0]
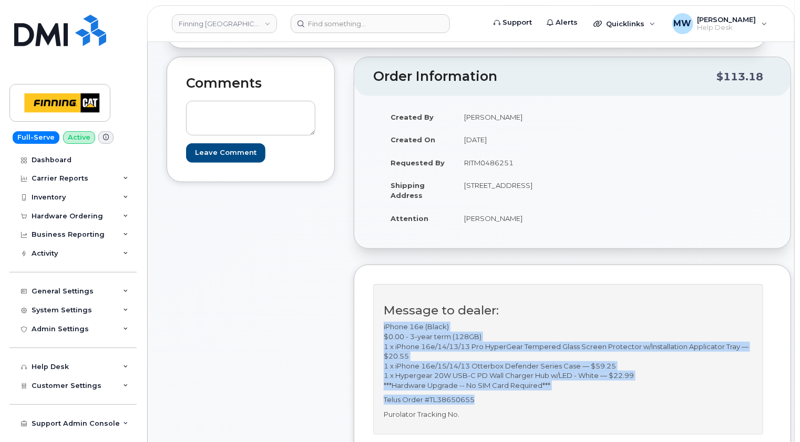
drag, startPoint x: 477, startPoint y: 193, endPoint x: 521, endPoint y: 185, distance: 44.7
click at [521, 185] on td "[STREET_ADDRESS]" at bounding box center [510, 190] width 110 height 33
copy td "T5S 0C3"
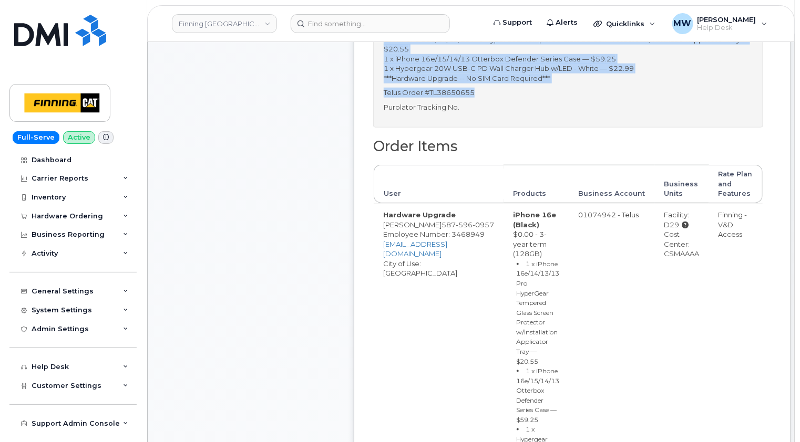
scroll to position [473, 0]
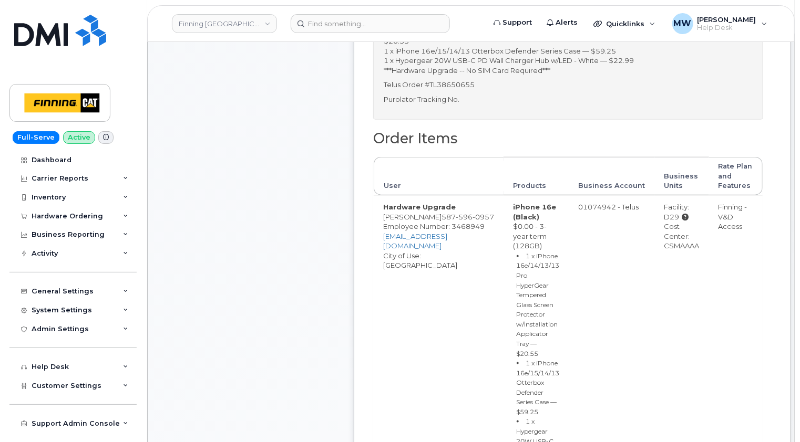
click at [664, 243] on div "Cost Center: CSMAAAA" at bounding box center [681, 236] width 35 height 29
copy div "CSMAAAA"
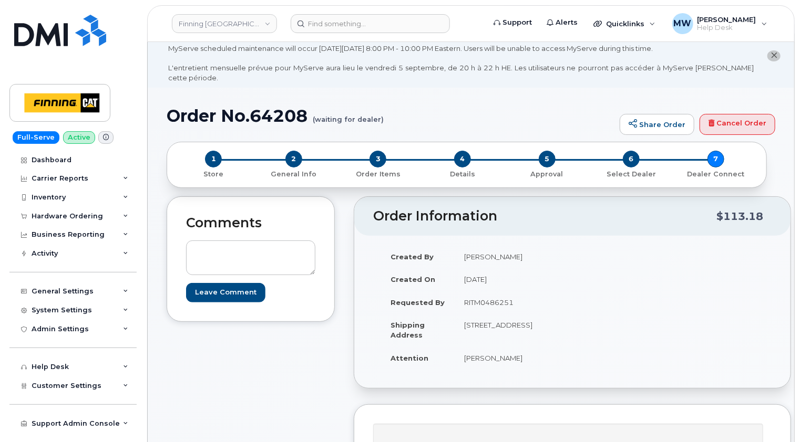
scroll to position [0, 0]
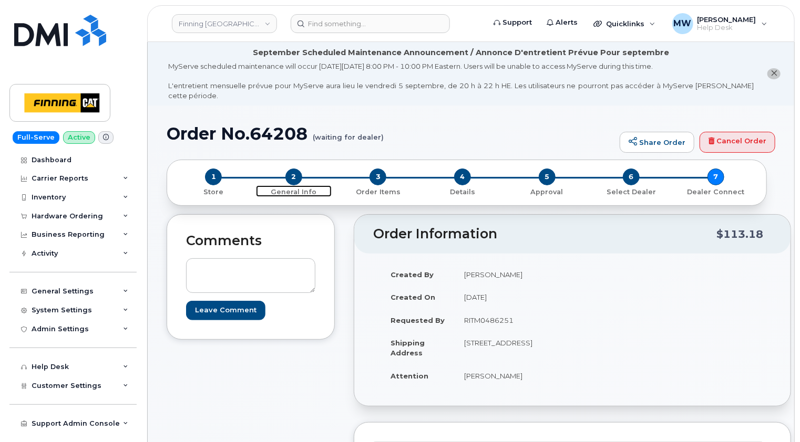
click at [292, 169] on span "2" at bounding box center [293, 177] width 17 height 17
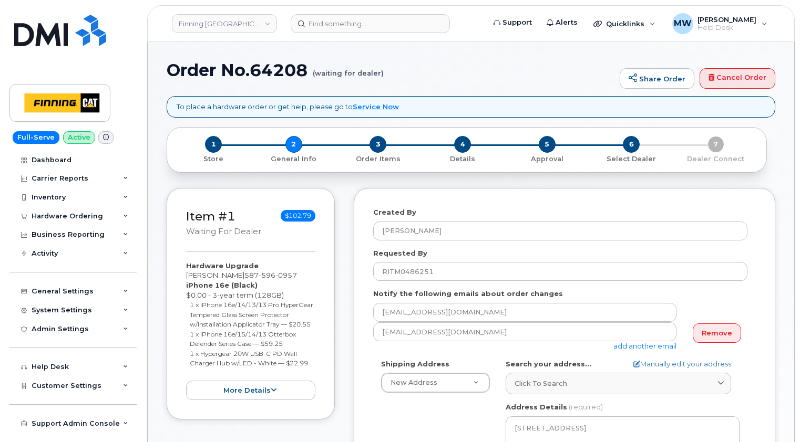
select select
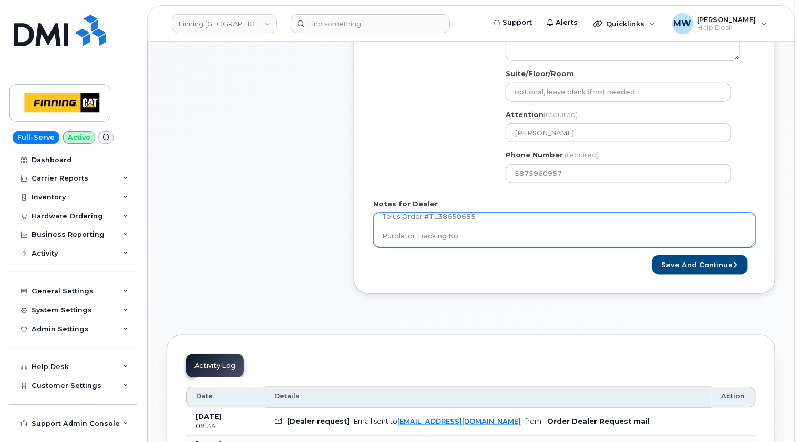
scroll to position [86, 0]
click at [495, 225] on textarea "iPhone 16e (Black) $0.00 - 3-year term (128GB) 1 x iPhone 16e/14/13/13 Pro Hype…" at bounding box center [564, 230] width 383 height 35
paste textarea "5875960957"
drag, startPoint x: 519, startPoint y: 224, endPoint x: 460, endPoint y: 224, distance: 58.8
click at [460, 224] on textarea "iPhone 16e (Black) $0.00 - 3-year term (128GB) 1 x iPhone 16e/14/13/13 Pro Hype…" at bounding box center [564, 230] width 383 height 35
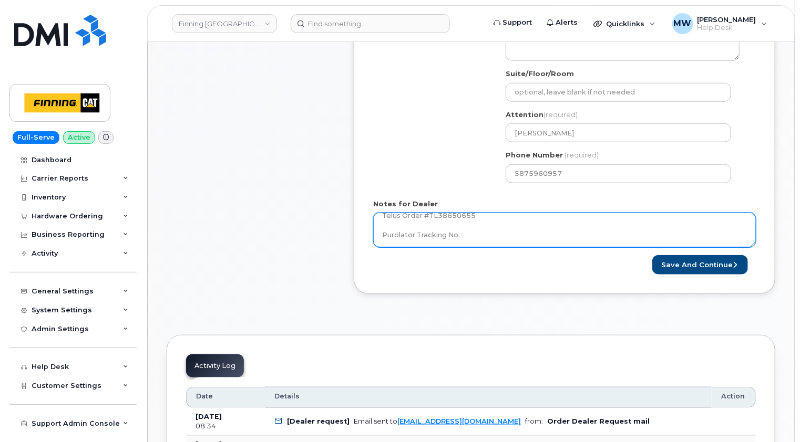
paste textarea "335645233040"
type textarea "iPhone 16e (Black) $0.00 - 3-year term (128GB) 1 x iPhone 16e/14/13/13 Pro Hype…"
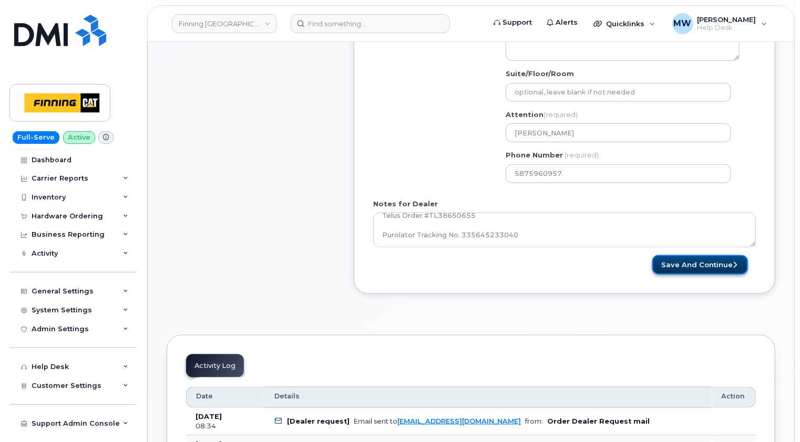
click at [706, 255] on button "Save and Continue" at bounding box center [700, 264] width 96 height 19
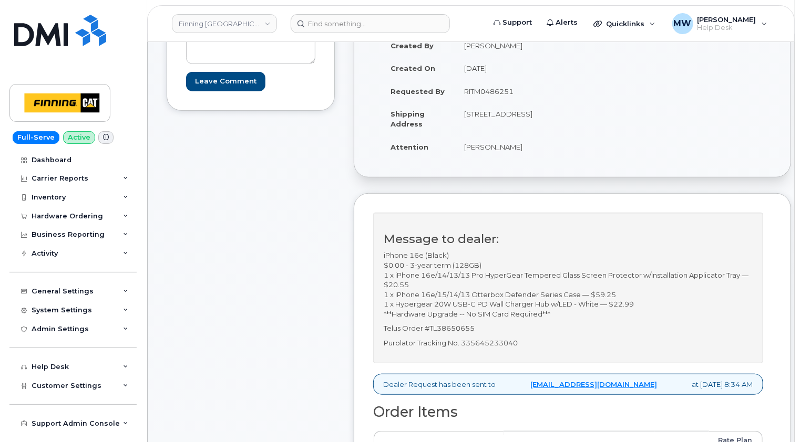
scroll to position [263, 0]
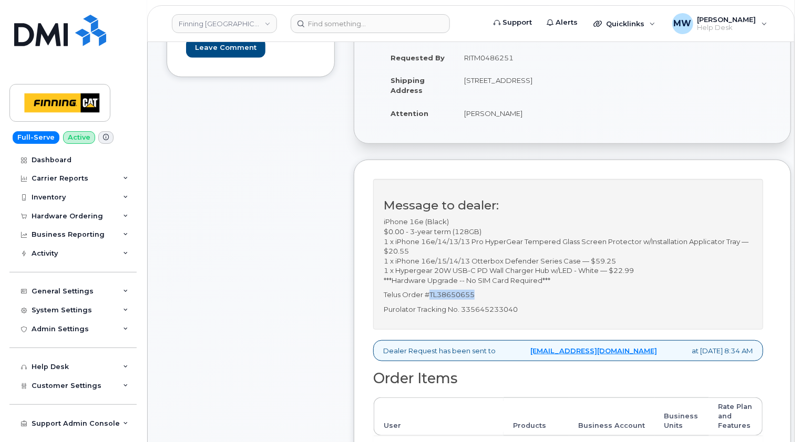
drag, startPoint x: 479, startPoint y: 295, endPoint x: 430, endPoint y: 293, distance: 49.4
click at [430, 293] on p "Telus Order #TL38650655" at bounding box center [568, 295] width 369 height 10
copy p "TL38650655"
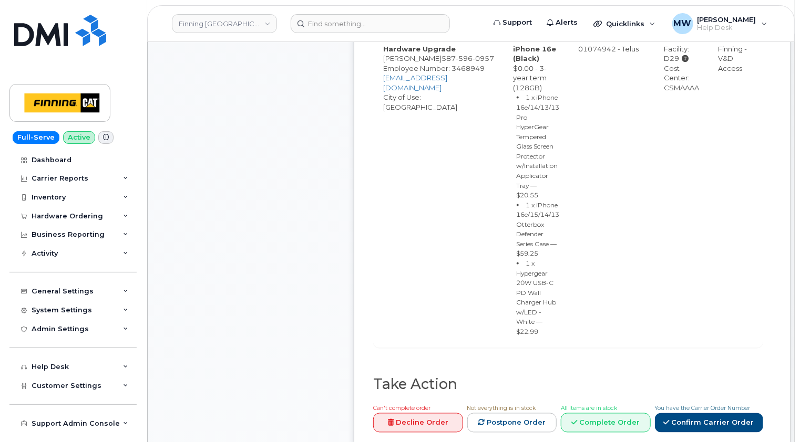
scroll to position [736, 0]
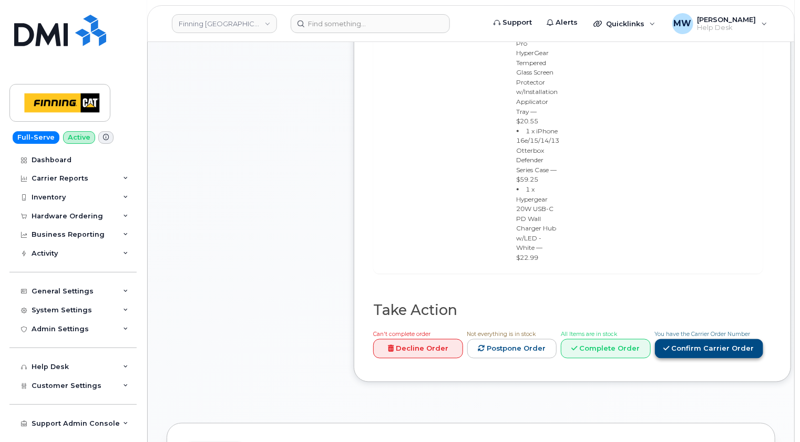
click at [709, 339] on link "Confirm Carrier Order" at bounding box center [709, 348] width 108 height 19
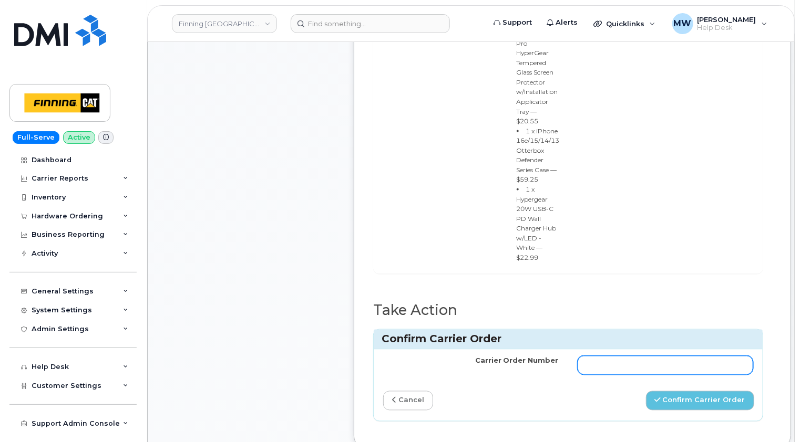
click at [593, 356] on input "Carrier Order Number" at bounding box center [664, 365] width 175 height 19
paste input "TL38650655"
type input "TL38650655"
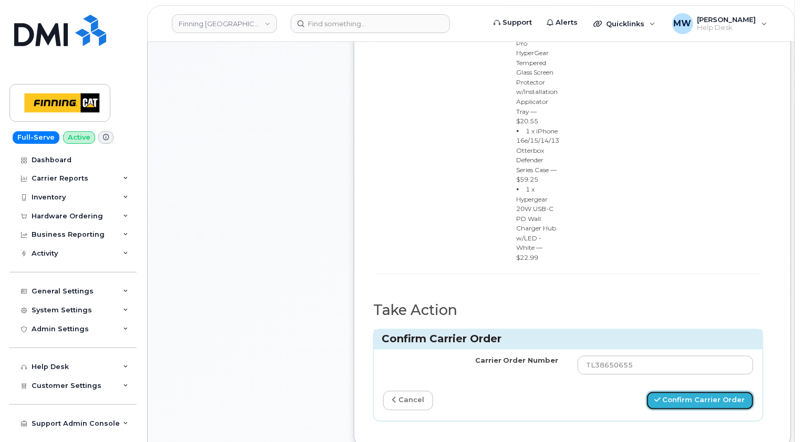
click at [694, 391] on button "Confirm Carrier Order" at bounding box center [700, 400] width 108 height 19
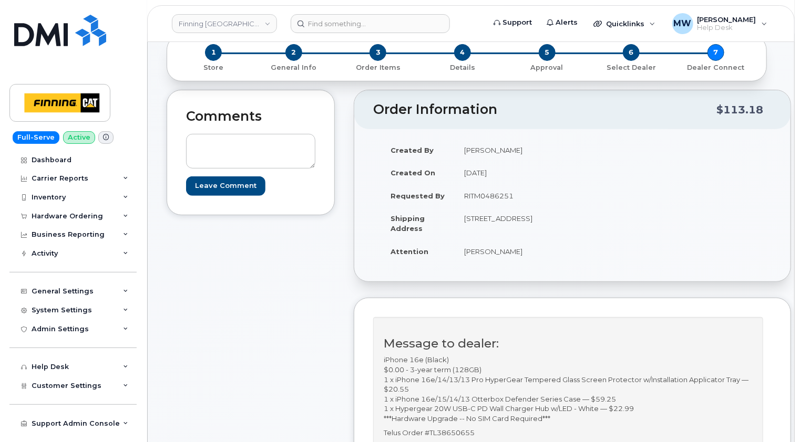
scroll to position [210, 0]
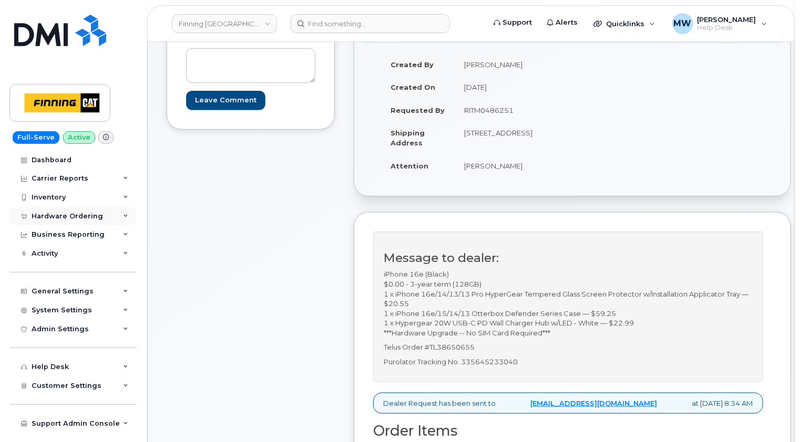
click at [63, 220] on div "Hardware Ordering" at bounding box center [72, 216] width 127 height 19
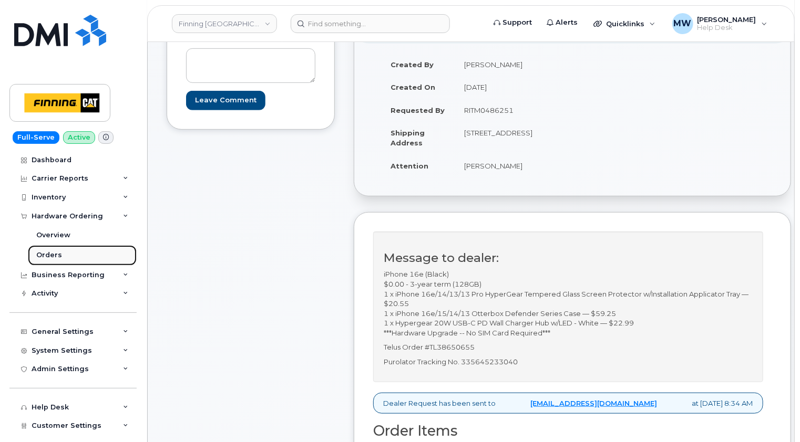
click at [54, 251] on div "Orders" at bounding box center [49, 255] width 26 height 9
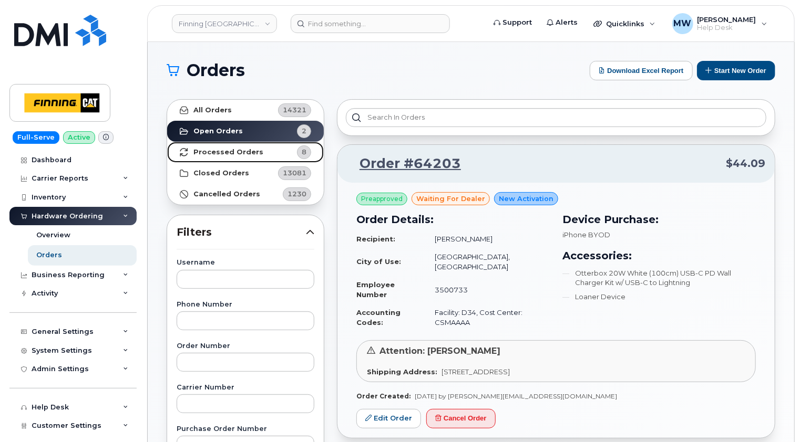
click at [223, 154] on strong "Processed Orders" at bounding box center [228, 152] width 70 height 8
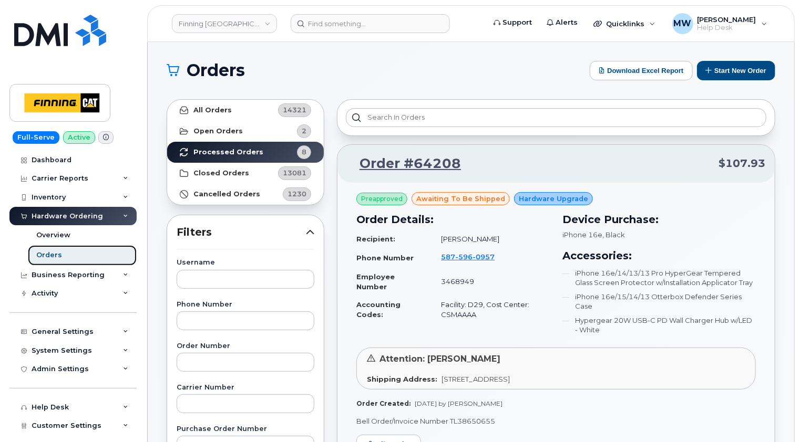
click at [63, 260] on link "Orders" at bounding box center [82, 255] width 109 height 20
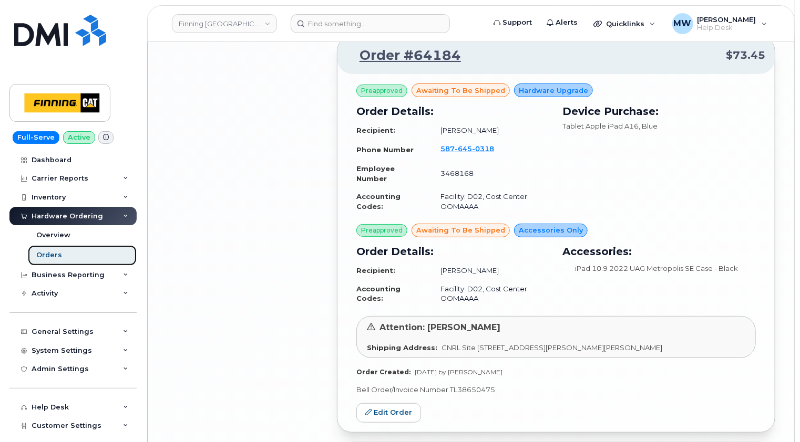
scroll to position [1997, 0]
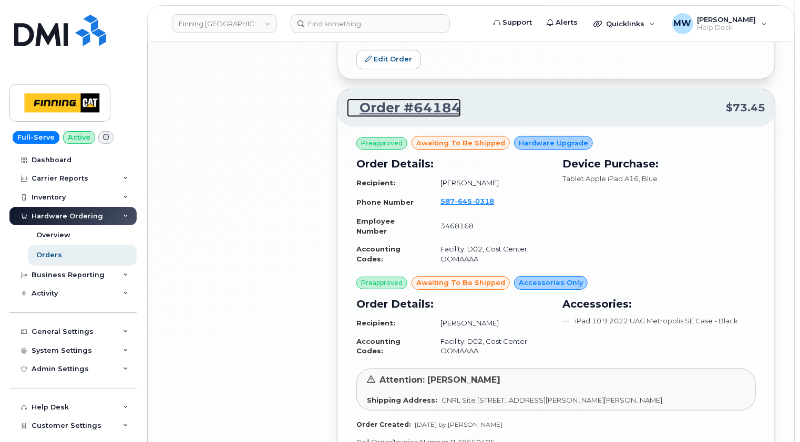
click at [421, 100] on link "Order #64184" at bounding box center [404, 108] width 114 height 19
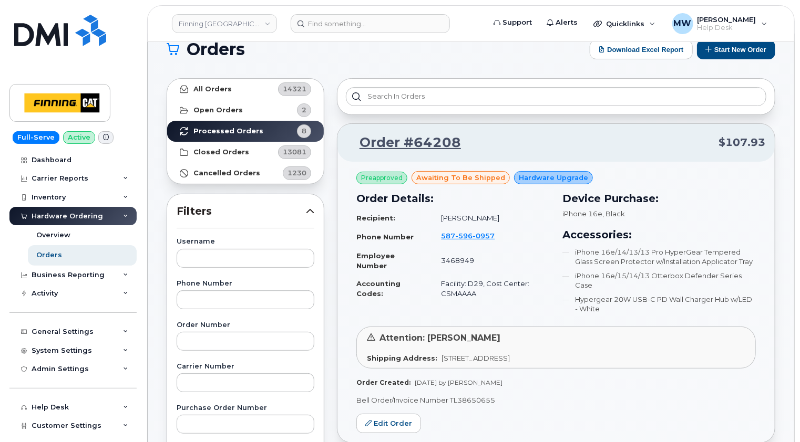
scroll to position [0, 0]
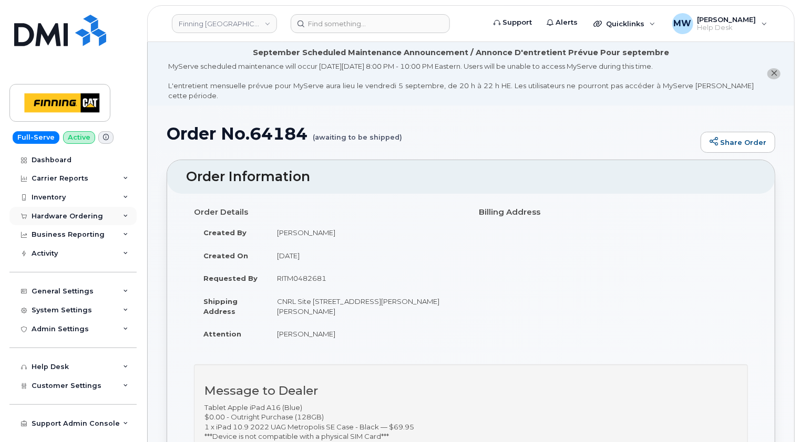
click at [69, 216] on div "Hardware Ordering" at bounding box center [67, 216] width 71 height 8
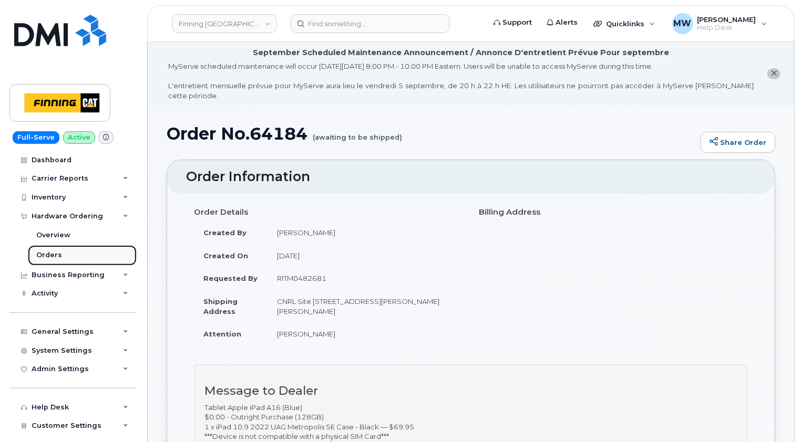
click at [51, 256] on div "Orders" at bounding box center [49, 255] width 26 height 9
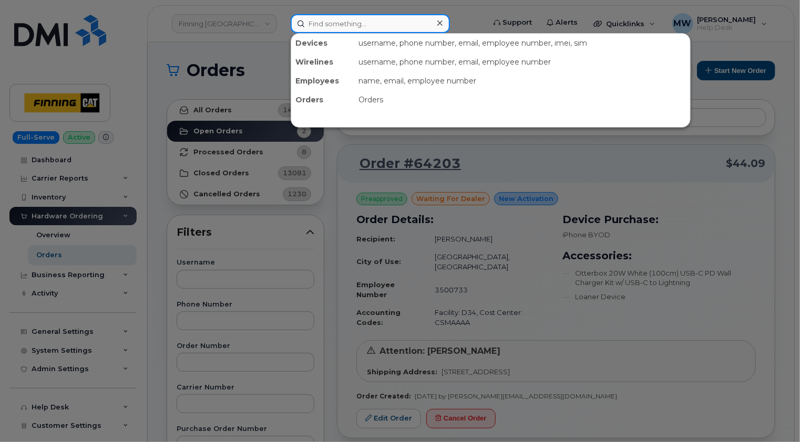
click at [385, 19] on input at bounding box center [370, 23] width 159 height 19
paste input "dthiessenroy@finning.com"
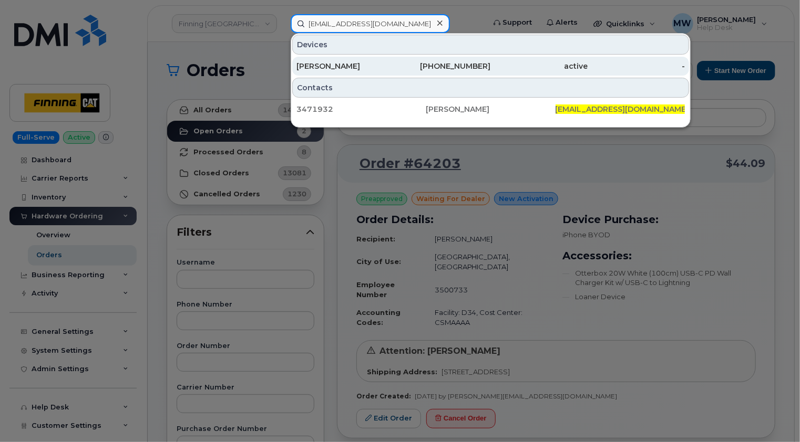
type input "dthiessenroy@finning.com"
click at [381, 68] on div "Daniel Thiessen-Roy" at bounding box center [344, 66] width 97 height 11
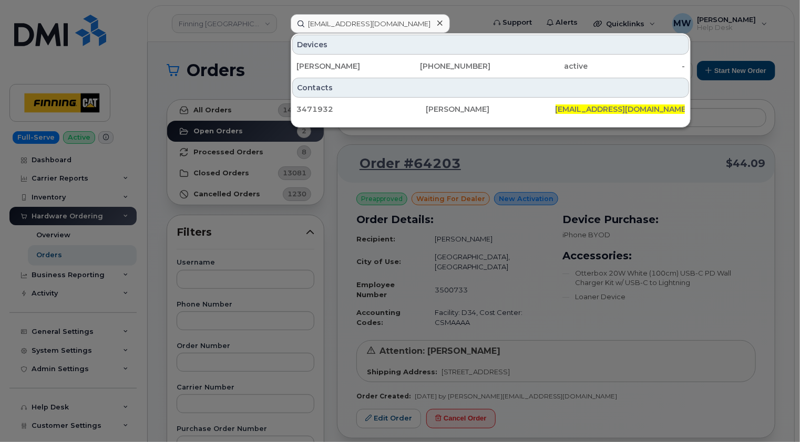
click at [440, 24] on icon at bounding box center [439, 22] width 5 height 5
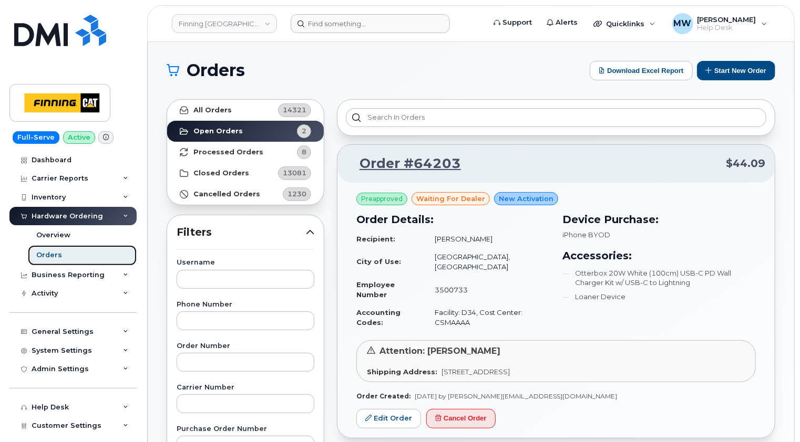
click at [70, 249] on link "Orders" at bounding box center [82, 255] width 109 height 20
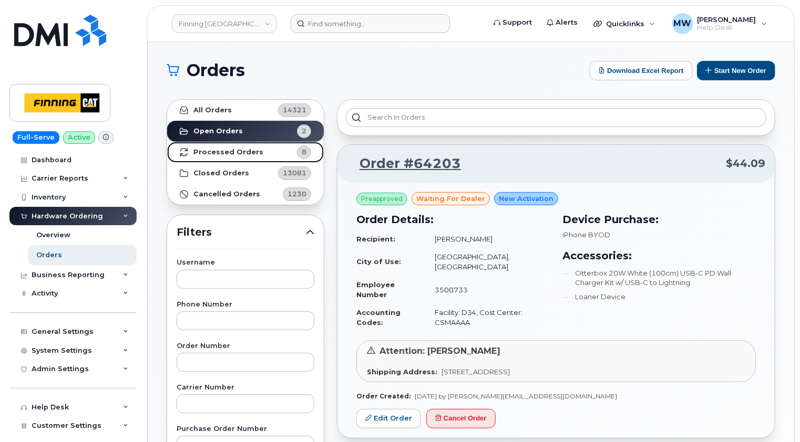
click at [244, 152] on strong "Processed Orders" at bounding box center [228, 152] width 70 height 8
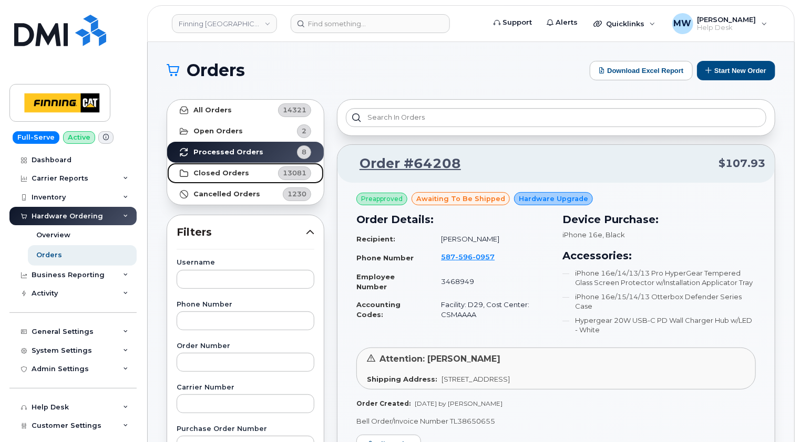
click at [233, 170] on strong "Closed Orders" at bounding box center [221, 173] width 56 height 8
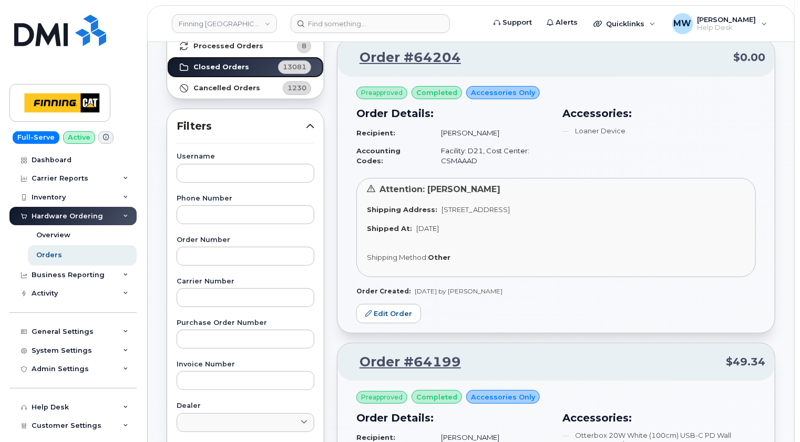
scroll to position [53, 0]
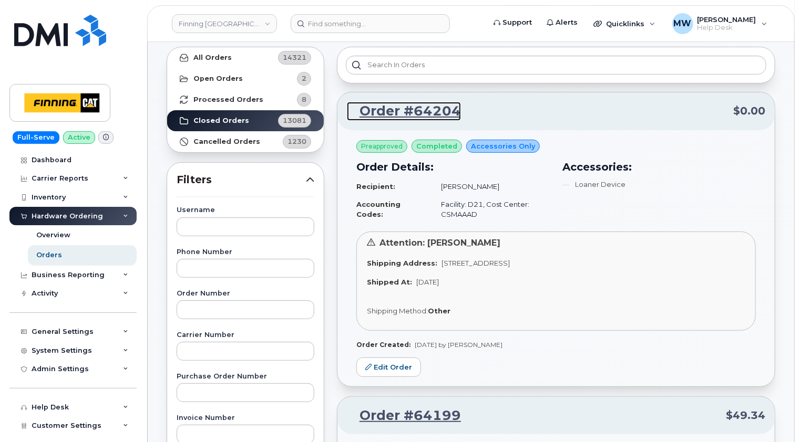
click at [422, 111] on link "Order #64204" at bounding box center [404, 111] width 114 height 19
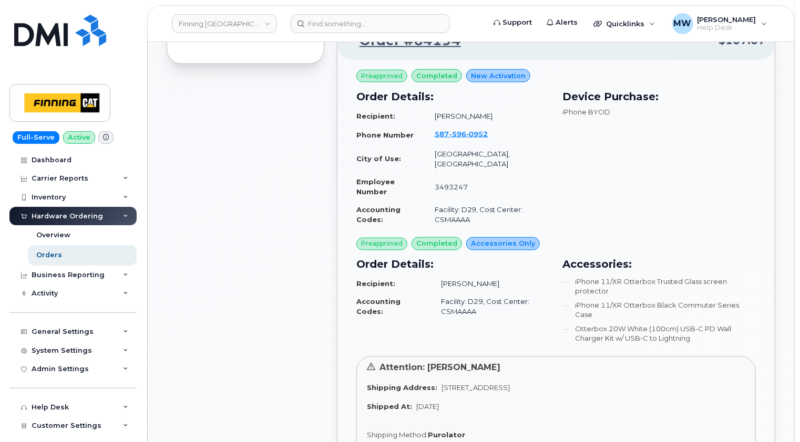
scroll to position [736, 0]
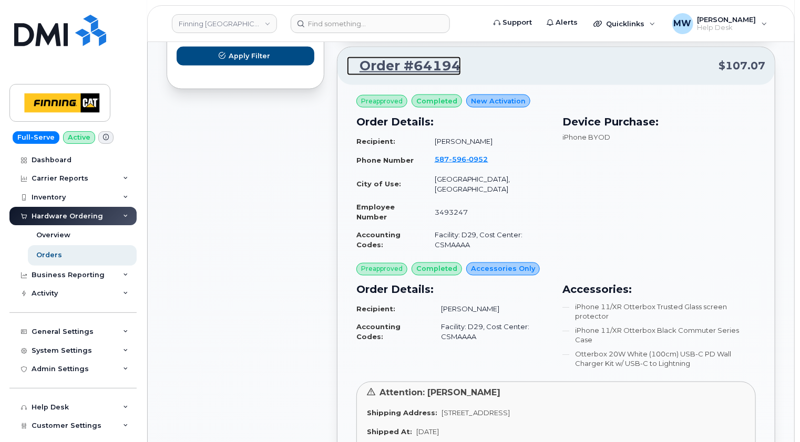
click at [426, 65] on link "Order #64194" at bounding box center [404, 66] width 114 height 19
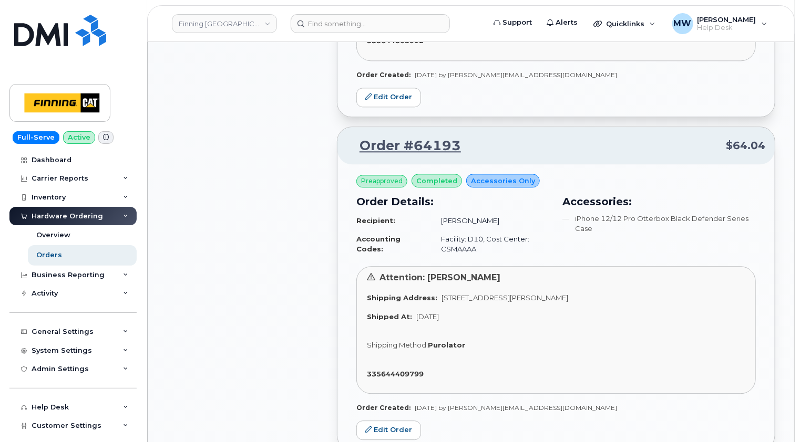
scroll to position [1209, 0]
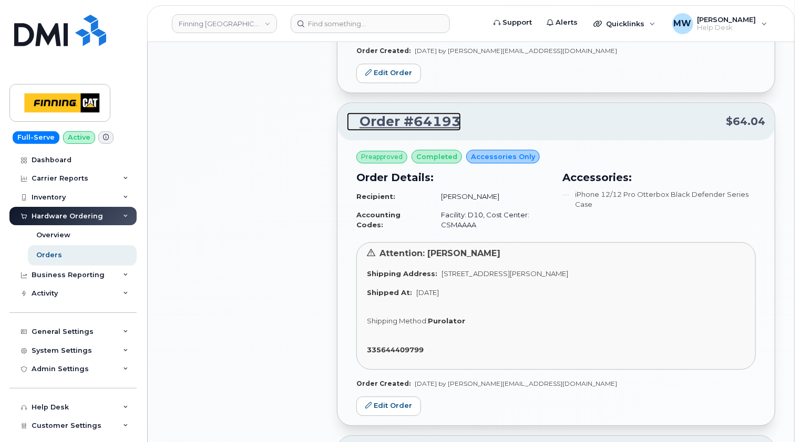
click at [427, 112] on link "Order #64193" at bounding box center [404, 121] width 114 height 19
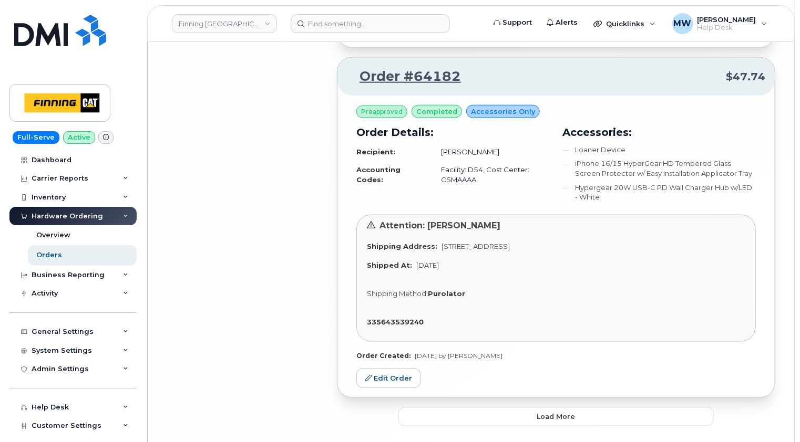
scroll to position [2619, 0]
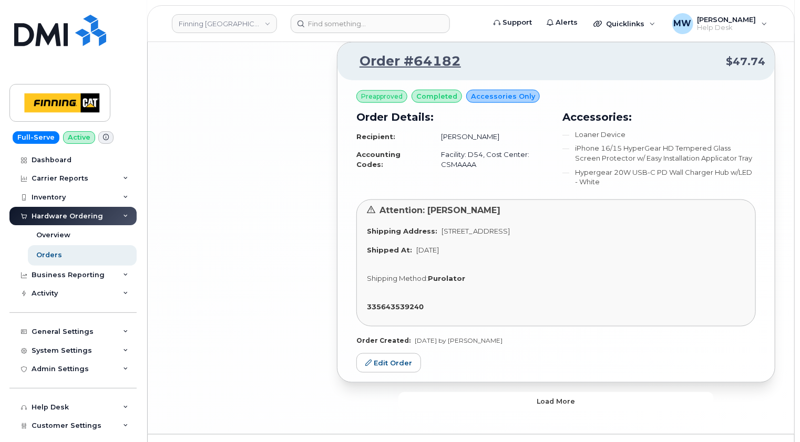
click at [573, 397] on span "Load more" at bounding box center [556, 402] width 38 height 10
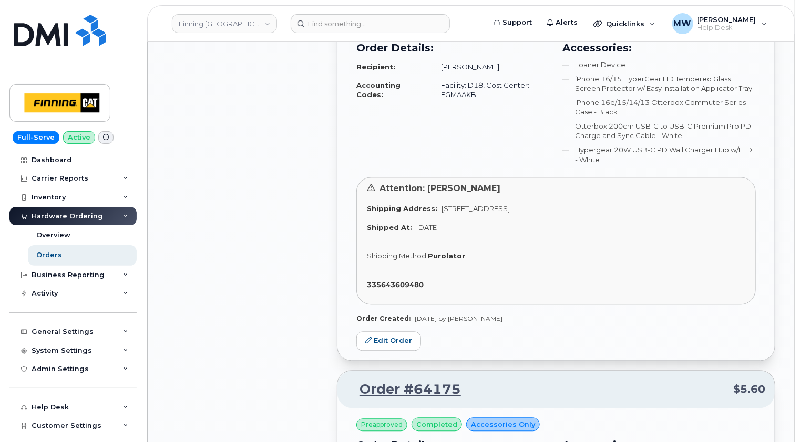
scroll to position [2934, 0]
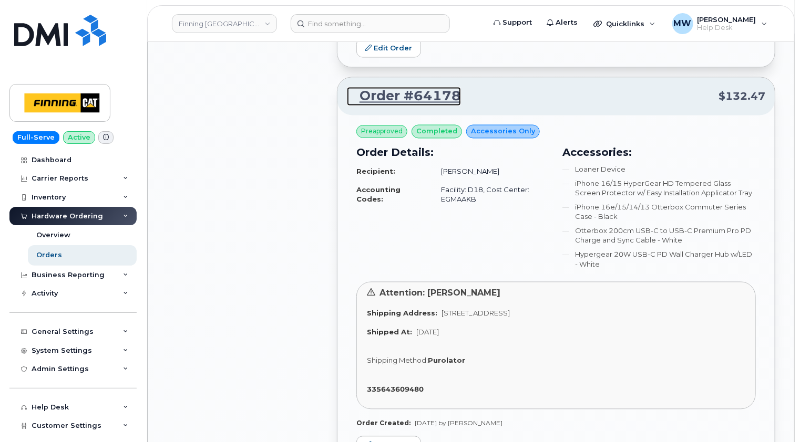
click at [423, 87] on link "Order #64178" at bounding box center [404, 96] width 114 height 19
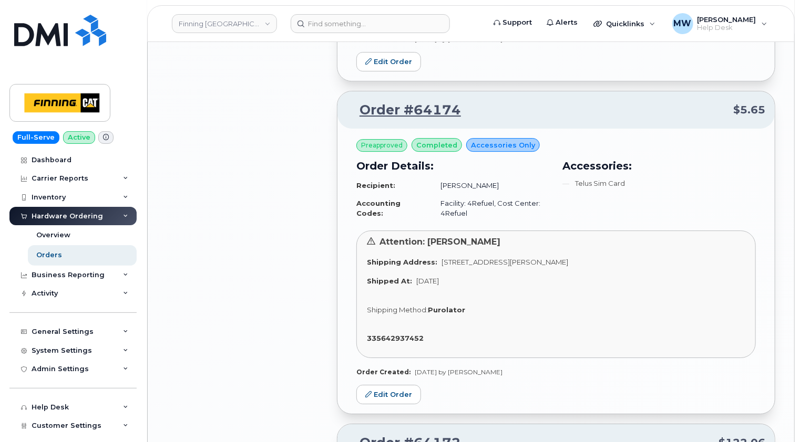
scroll to position [3670, 0]
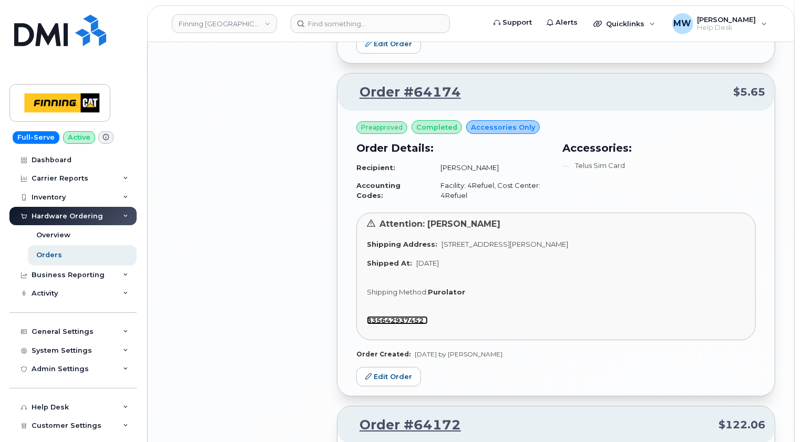
click at [401, 316] on strong "335642937452" at bounding box center [395, 320] width 57 height 8
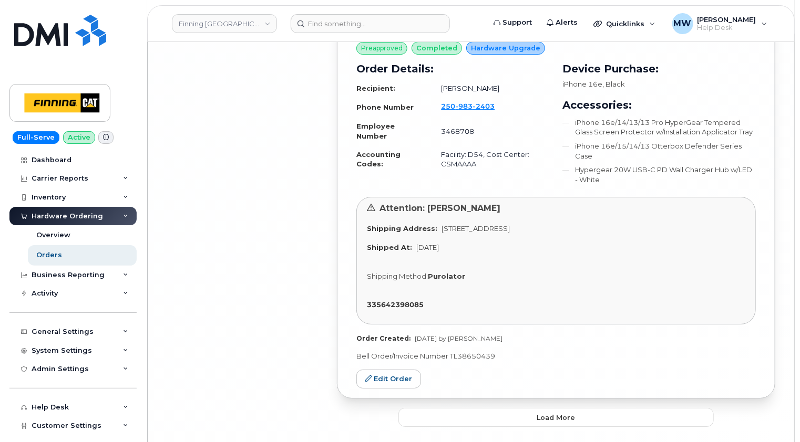
scroll to position [5778, 0]
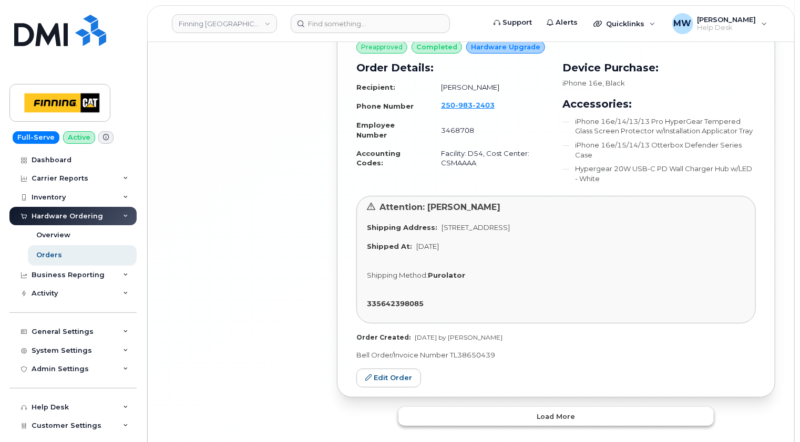
click at [563, 412] on span "Load more" at bounding box center [556, 417] width 38 height 10
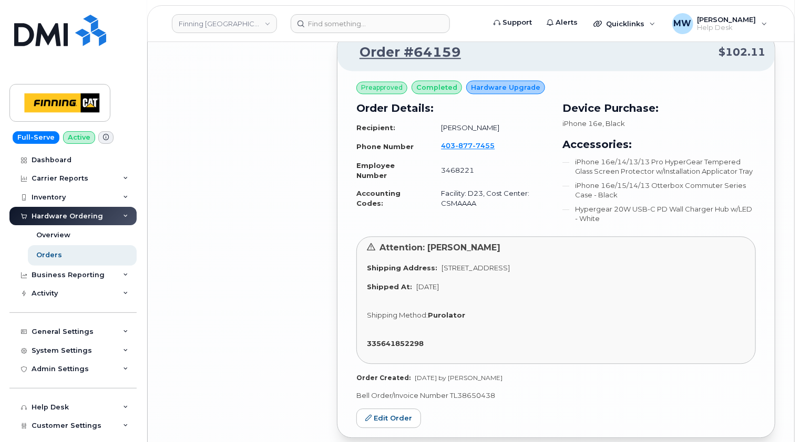
scroll to position [7144, 0]
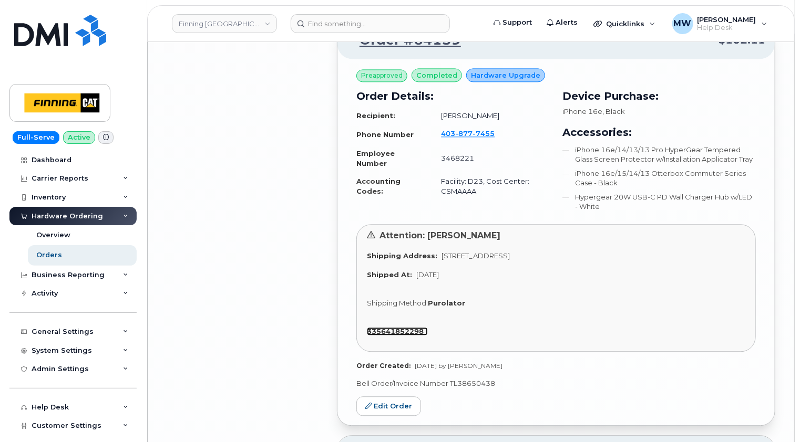
click at [404, 327] on strong "335641852298" at bounding box center [395, 331] width 57 height 8
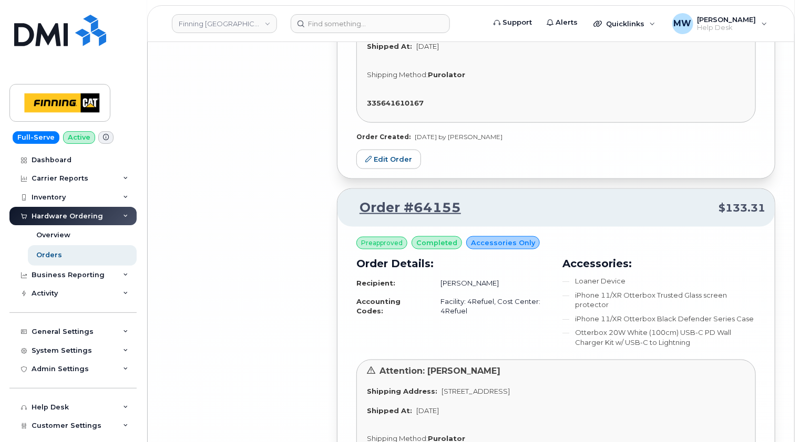
scroll to position [8668, 0]
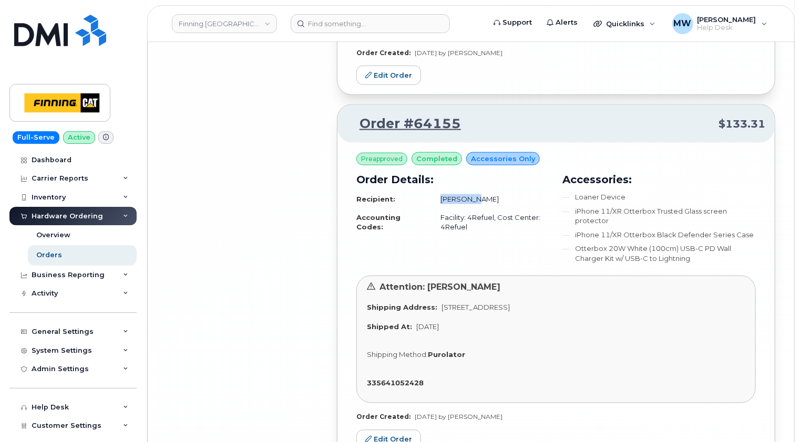
drag, startPoint x: 471, startPoint y: 129, endPoint x: 440, endPoint y: 129, distance: 31.5
click at [440, 190] on td "Alex Cote" at bounding box center [490, 199] width 119 height 18
click at [717, 172] on h3 "Accessories:" at bounding box center [658, 180] width 193 height 16
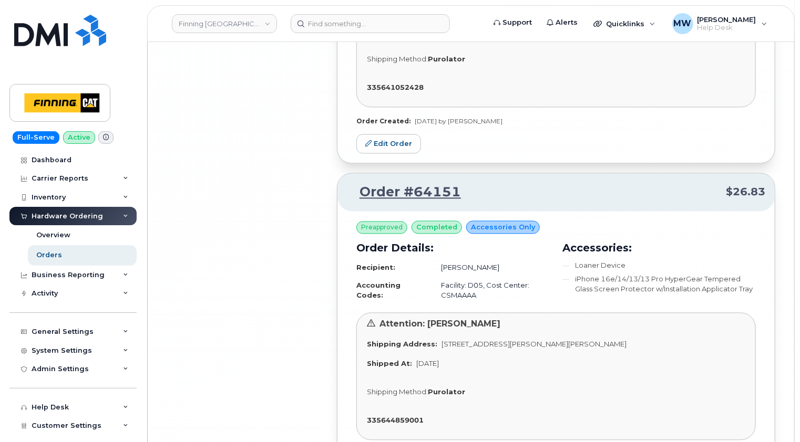
scroll to position [9032, 0]
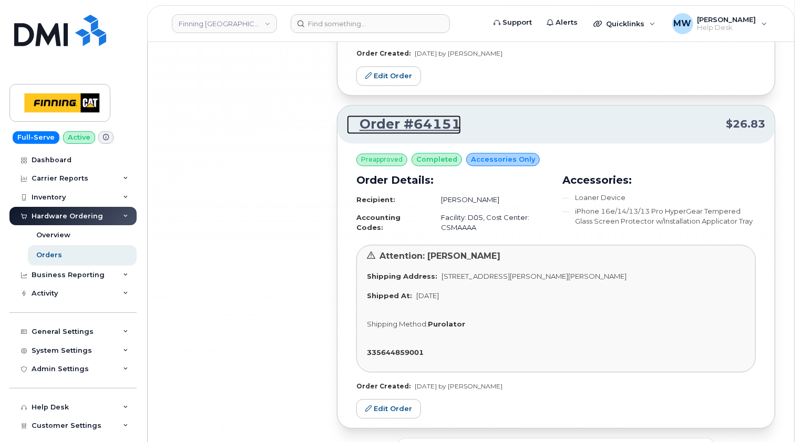
click at [430, 115] on link "Order #64151" at bounding box center [404, 124] width 114 height 19
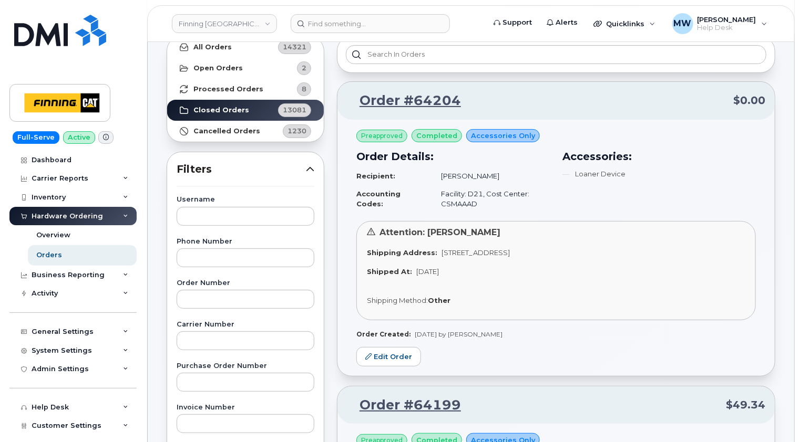
scroll to position [0, 0]
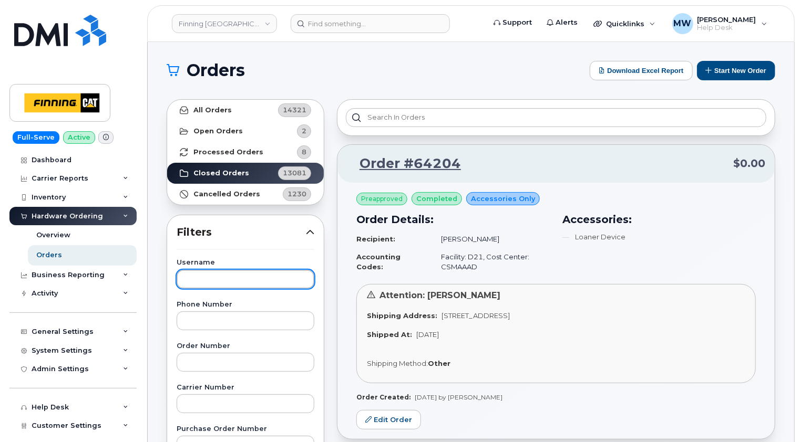
click at [227, 271] on input "text" at bounding box center [246, 279] width 138 height 19
type input "ranjot"
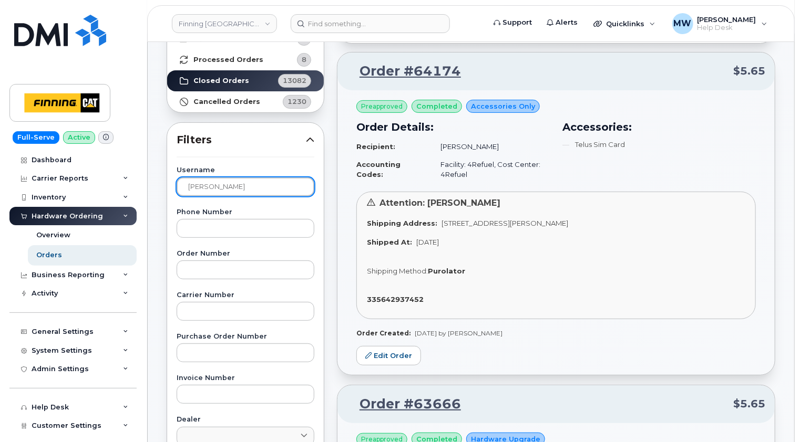
scroll to position [105, 0]
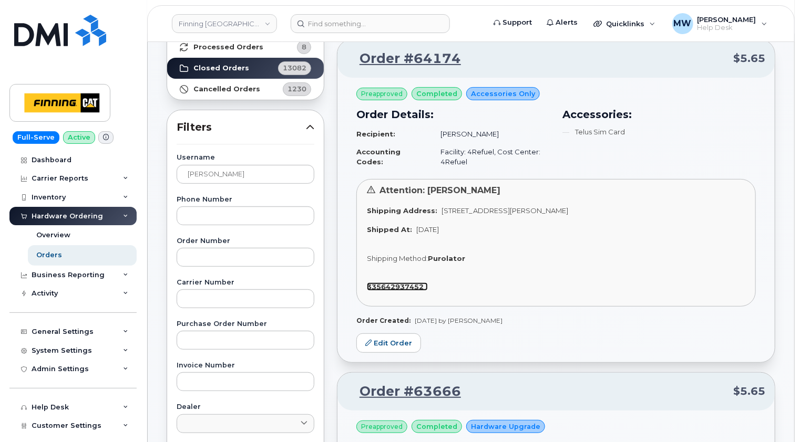
click at [406, 287] on strong "335642937452" at bounding box center [395, 287] width 57 height 8
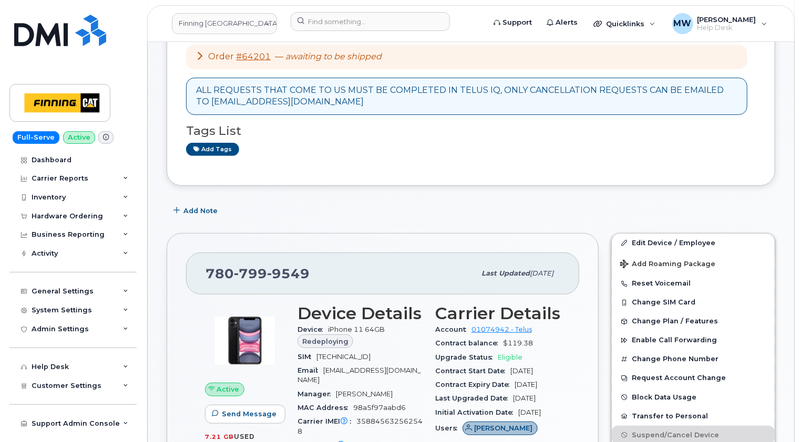
scroll to position [210, 0]
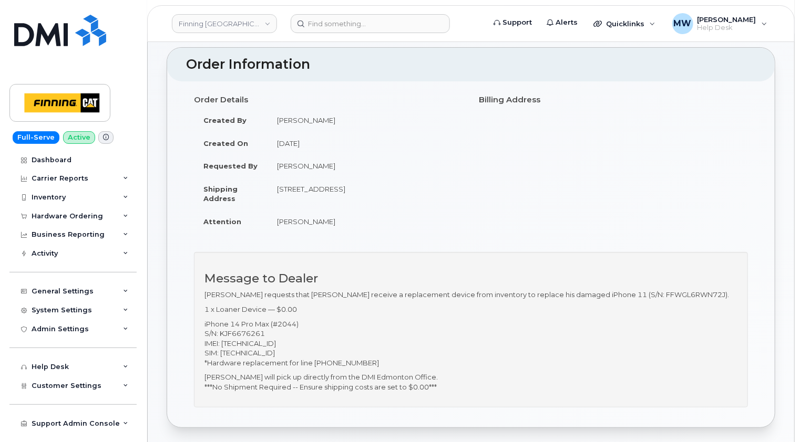
scroll to position [103, 0]
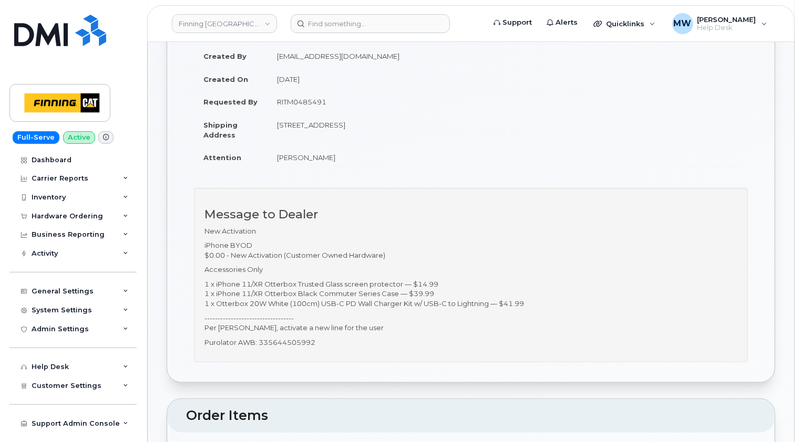
scroll to position [210, 0]
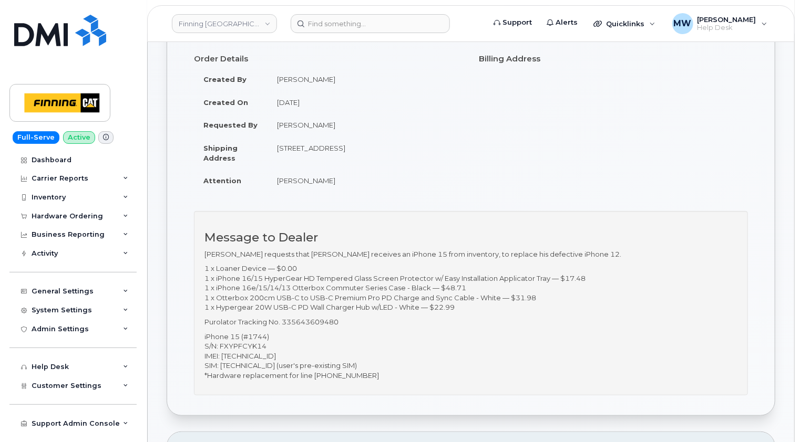
scroll to position [210, 0]
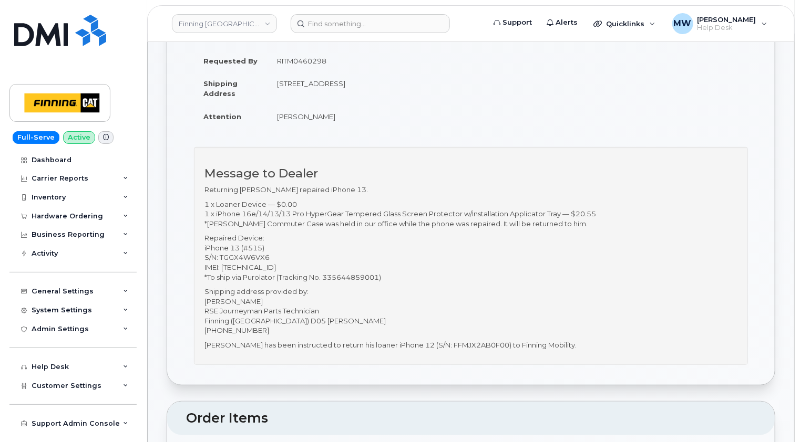
scroll to position [210, 0]
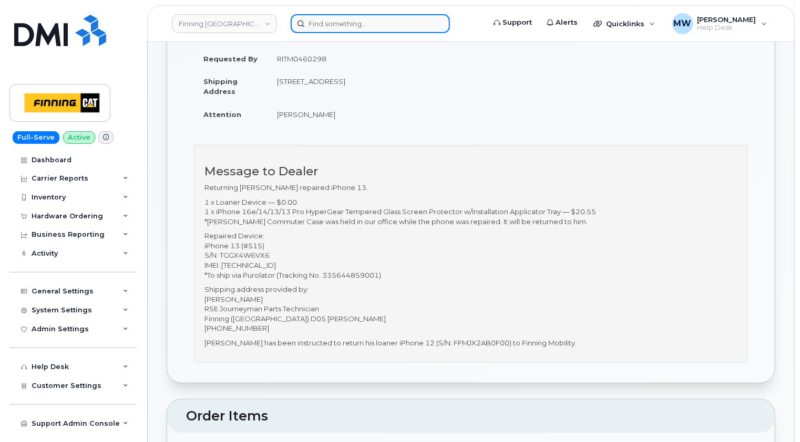
click at [396, 24] on input at bounding box center [370, 23] width 159 height 19
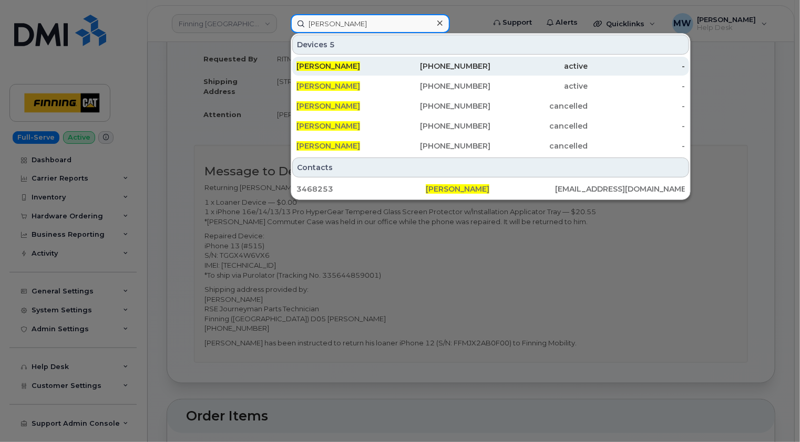
type input "ben dykshoorn"
click at [355, 66] on div "[PERSON_NAME]" at bounding box center [344, 66] width 97 height 11
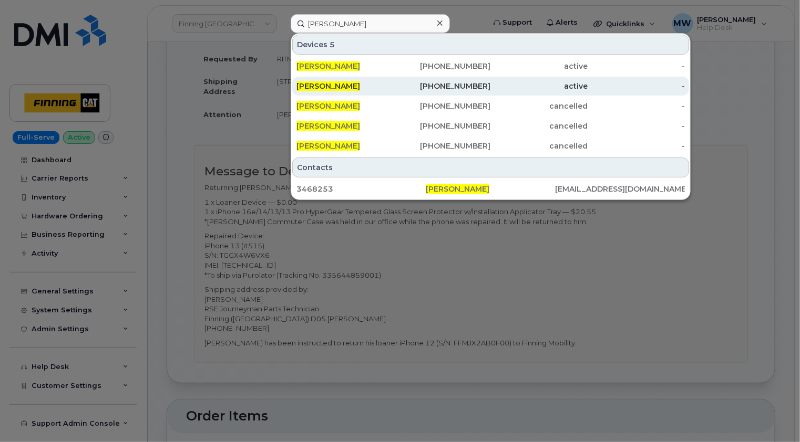
click at [356, 82] on div "[PERSON_NAME]" at bounding box center [344, 86] width 97 height 11
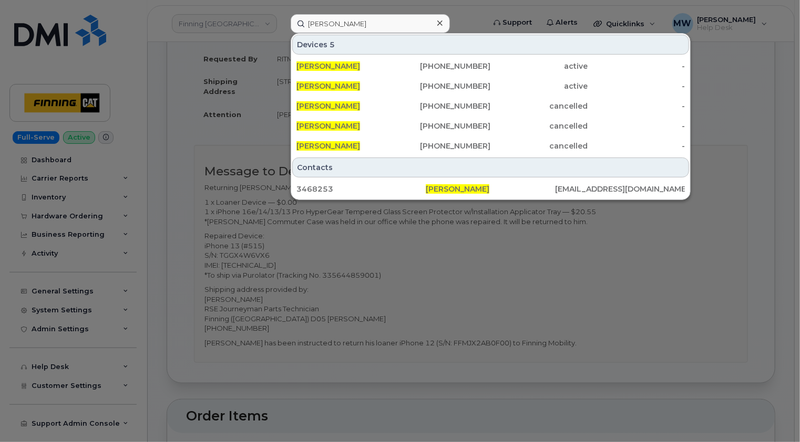
click at [440, 22] on icon at bounding box center [439, 22] width 5 height 5
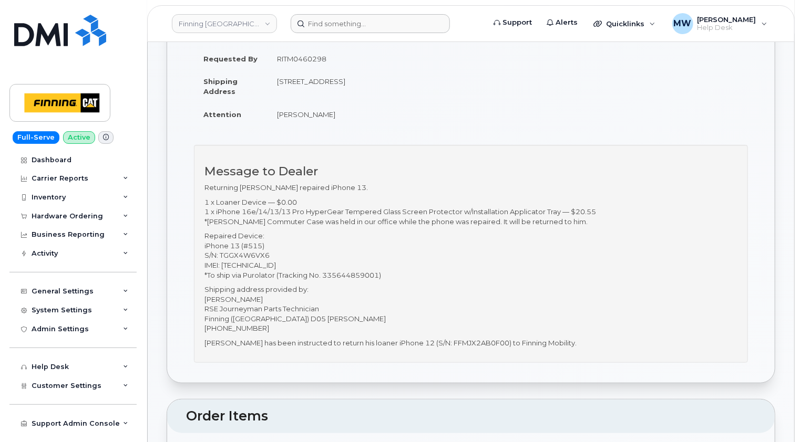
click at [258, 265] on p "Repaired Device: iPhone 13 (#515) S/N: TGGX4W6VX6 IMEI: 353202252655506 *To shi…" at bounding box center [470, 255] width 533 height 49
copy p "353202252655506"
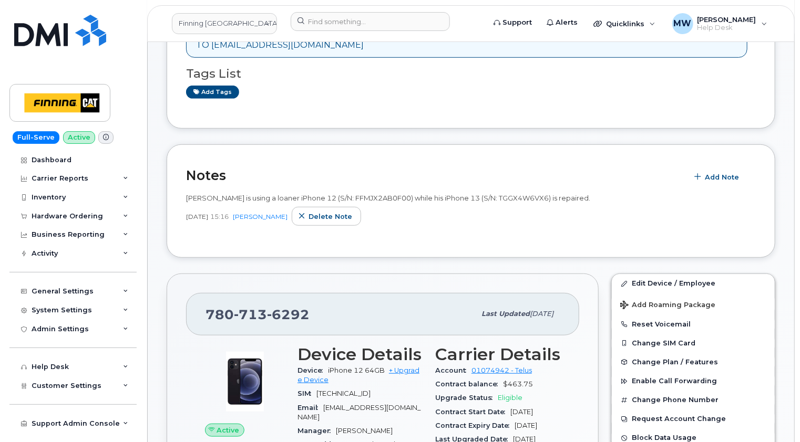
scroll to position [263, 0]
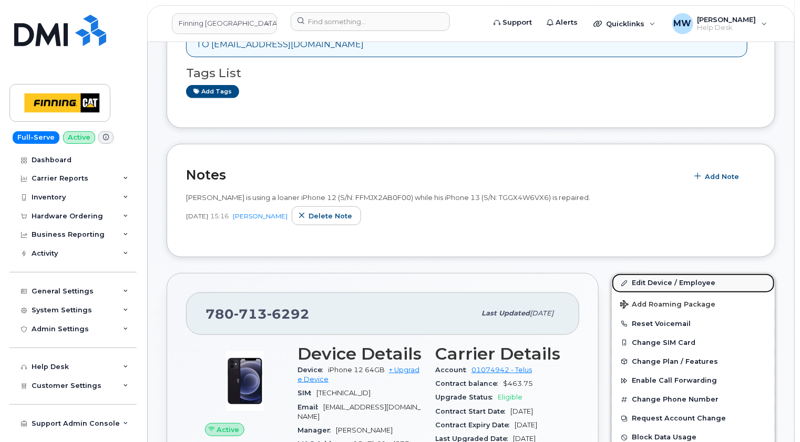
click at [655, 274] on link "Edit Device / Employee" at bounding box center [693, 283] width 163 height 19
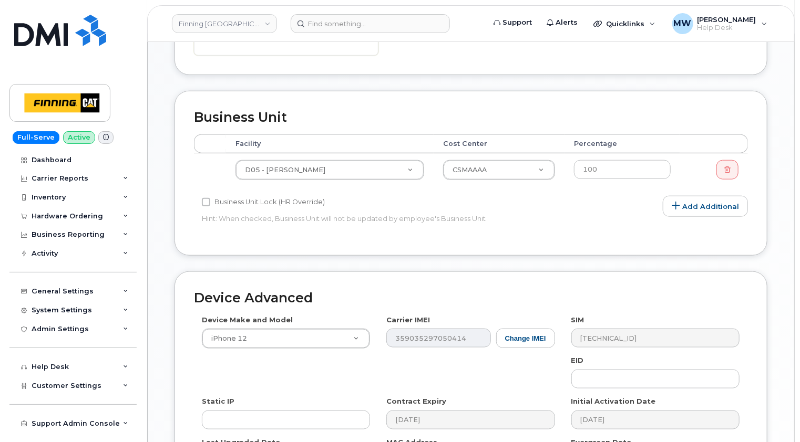
scroll to position [525, 0]
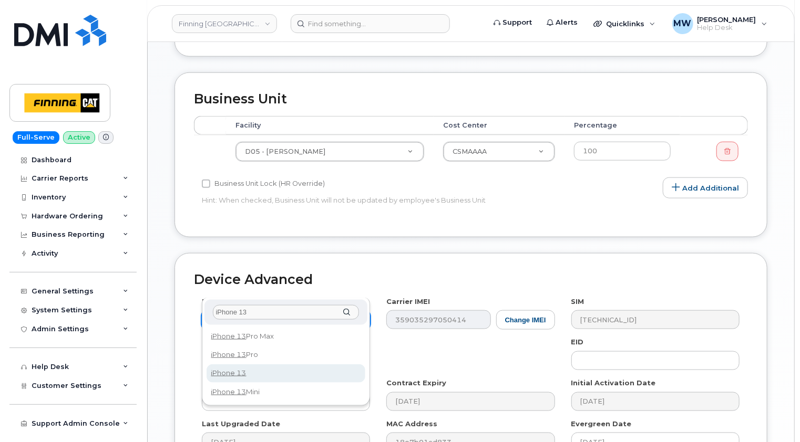
type input "iPhone 13"
select select "2552"
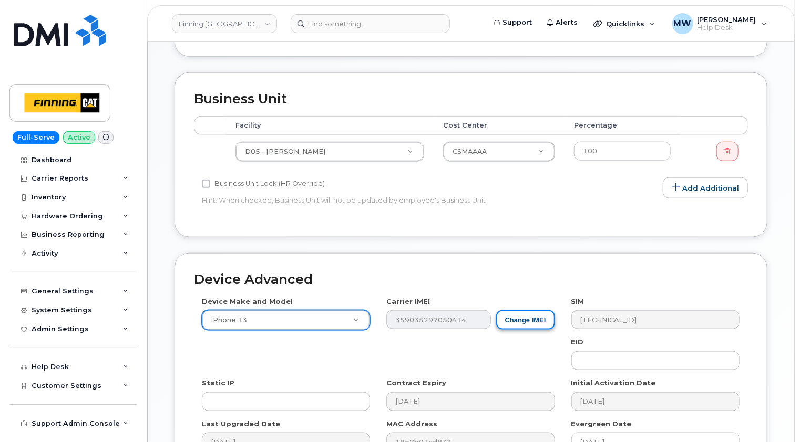
click at [519, 311] on button "Change IMEI" at bounding box center [525, 320] width 59 height 19
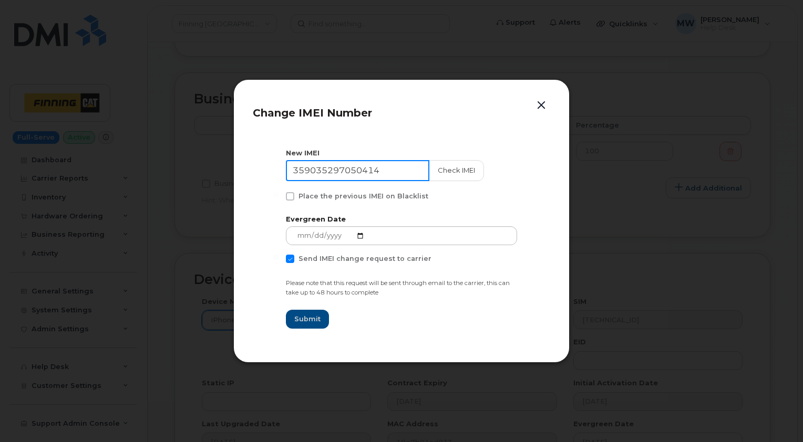
drag, startPoint x: 399, startPoint y: 167, endPoint x: 280, endPoint y: 171, distance: 119.9
click at [280, 171] on section "New IMEI 359035297050414 Check IMEI Place the previous IMEI on Blacklist Evergr…" at bounding box center [401, 238] width 297 height 210
paste input "3202252655506"
type input "353202252655506"
click at [289, 260] on span at bounding box center [290, 259] width 8 height 8
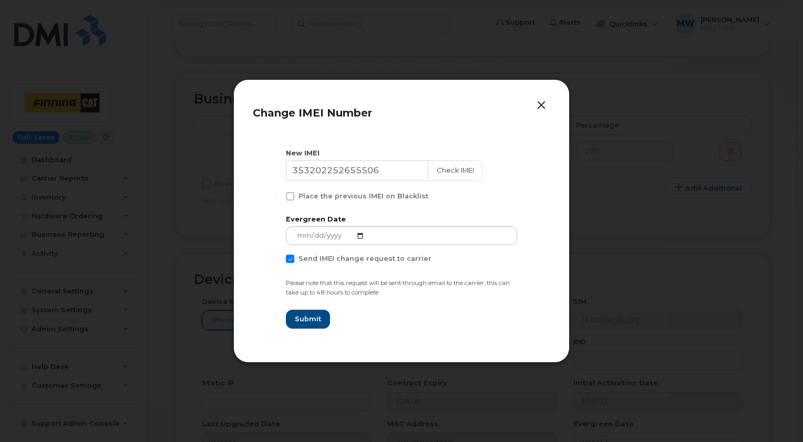
click at [278, 260] on input "Send IMEI change request to carrier" at bounding box center [275, 257] width 5 height 5
checkbox input "false"
click at [310, 318] on span "Submit" at bounding box center [307, 319] width 26 height 10
type input "353202252655506"
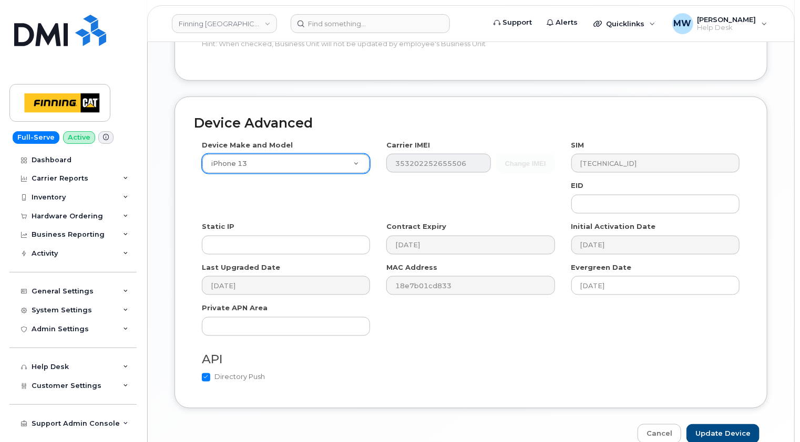
scroll to position [683, 0]
click at [729, 424] on input "Update Device" at bounding box center [722, 433] width 73 height 19
type input "Saving..."
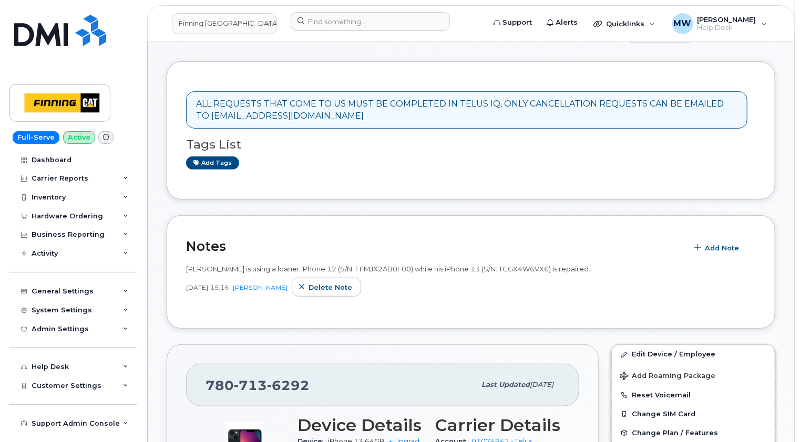
scroll to position [210, 0]
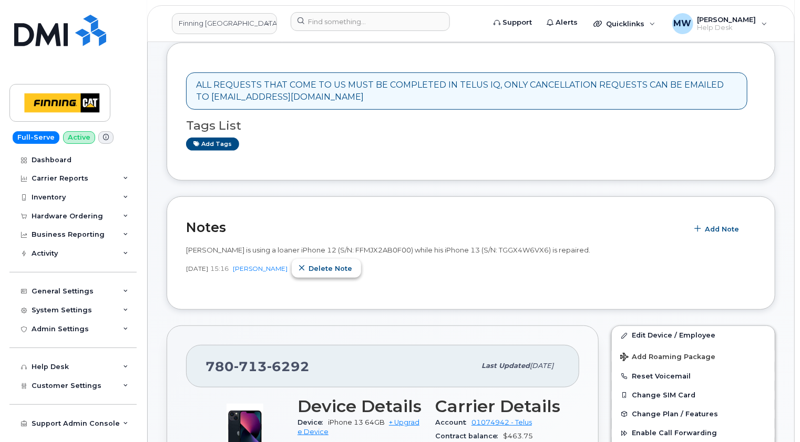
click at [352, 264] on span "Delete note" at bounding box center [330, 269] width 44 height 10
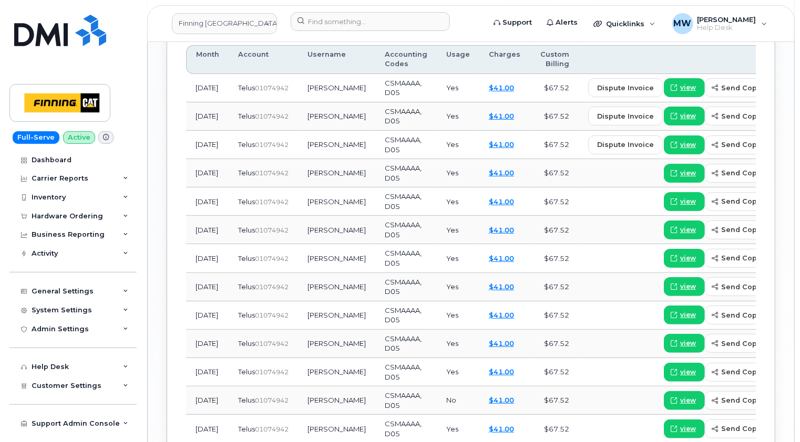
scroll to position [1524, 0]
